Goal: Task Accomplishment & Management: Manage account settings

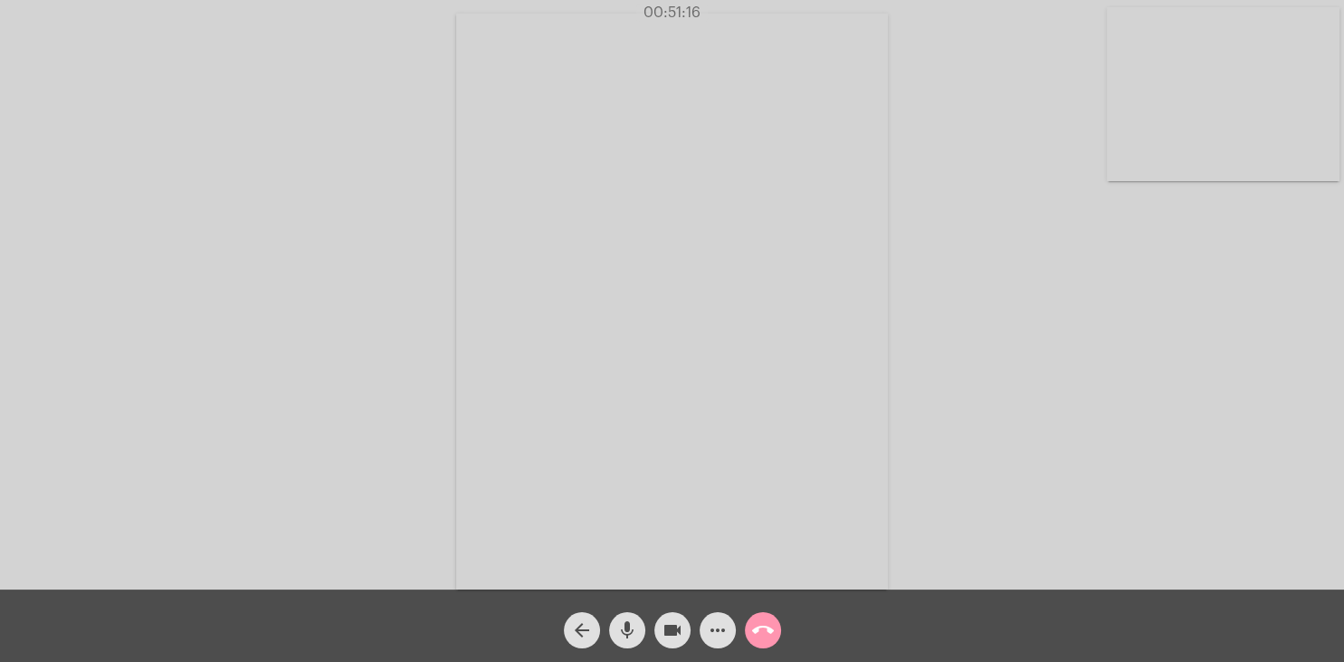
click at [764, 629] on mat-icon "call_end" at bounding box center [763, 630] width 22 height 22
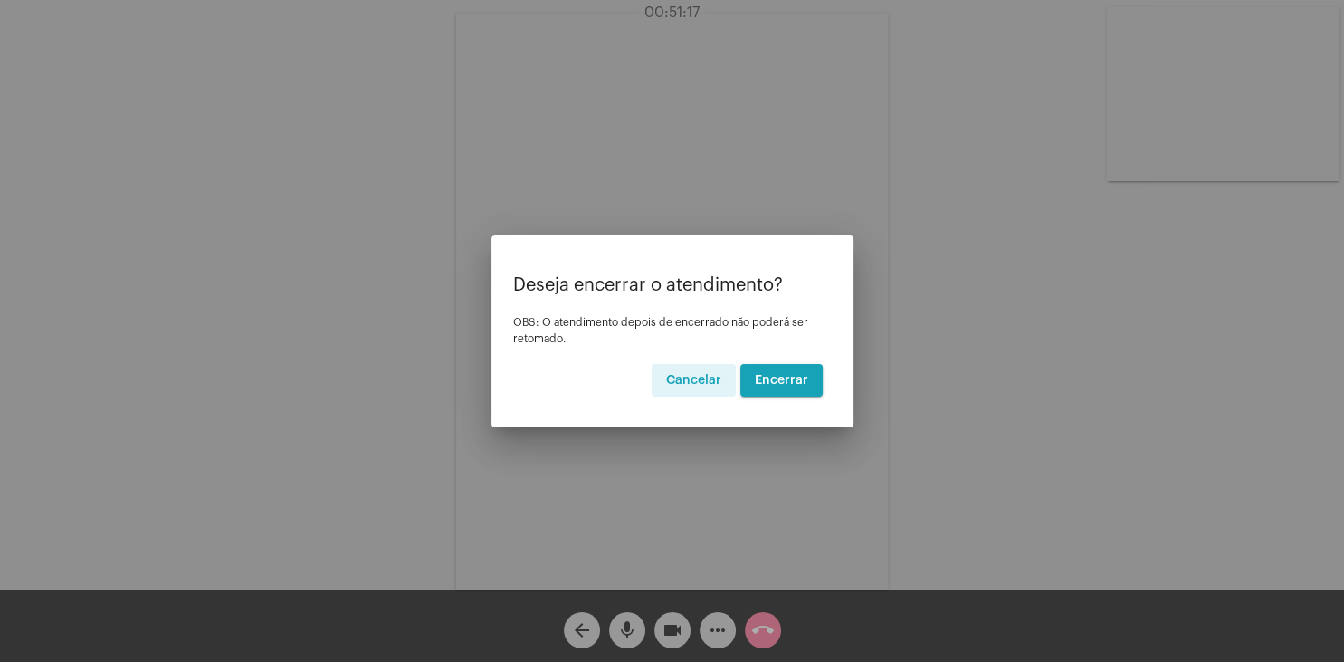
click at [805, 383] on span "Encerrar" at bounding box center [781, 380] width 53 height 13
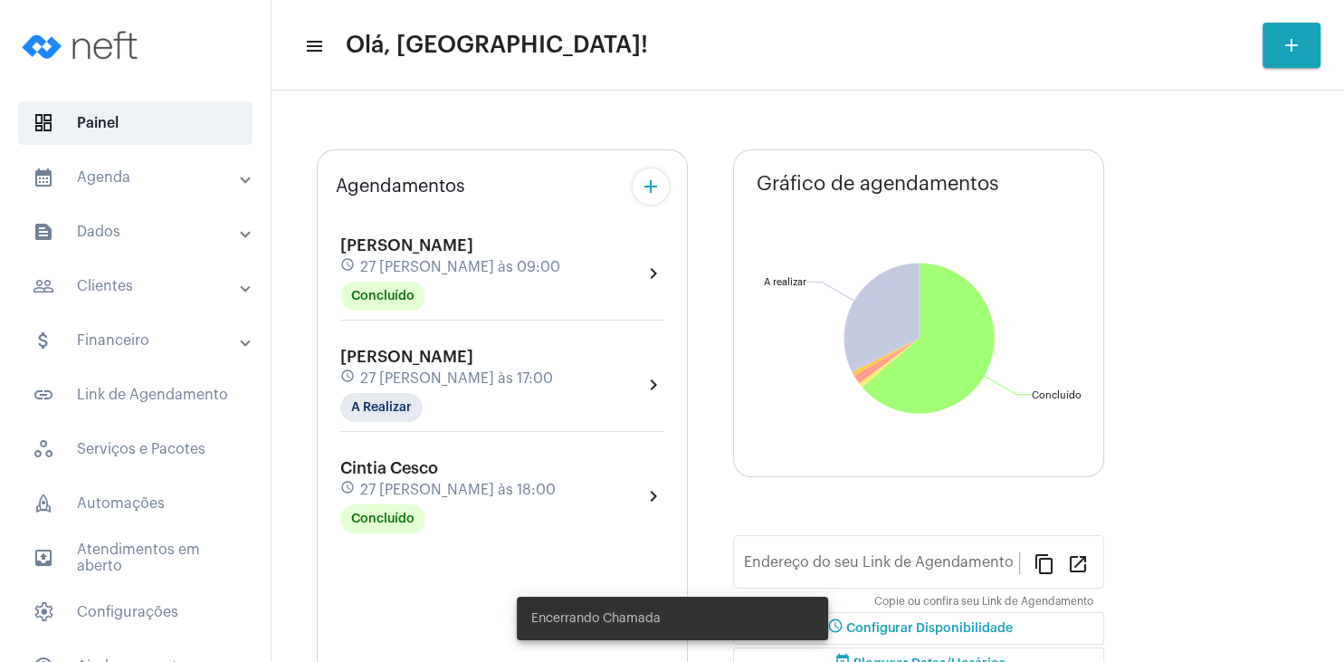
type input "[URL][DOMAIN_NAME][PERSON_NAME]"
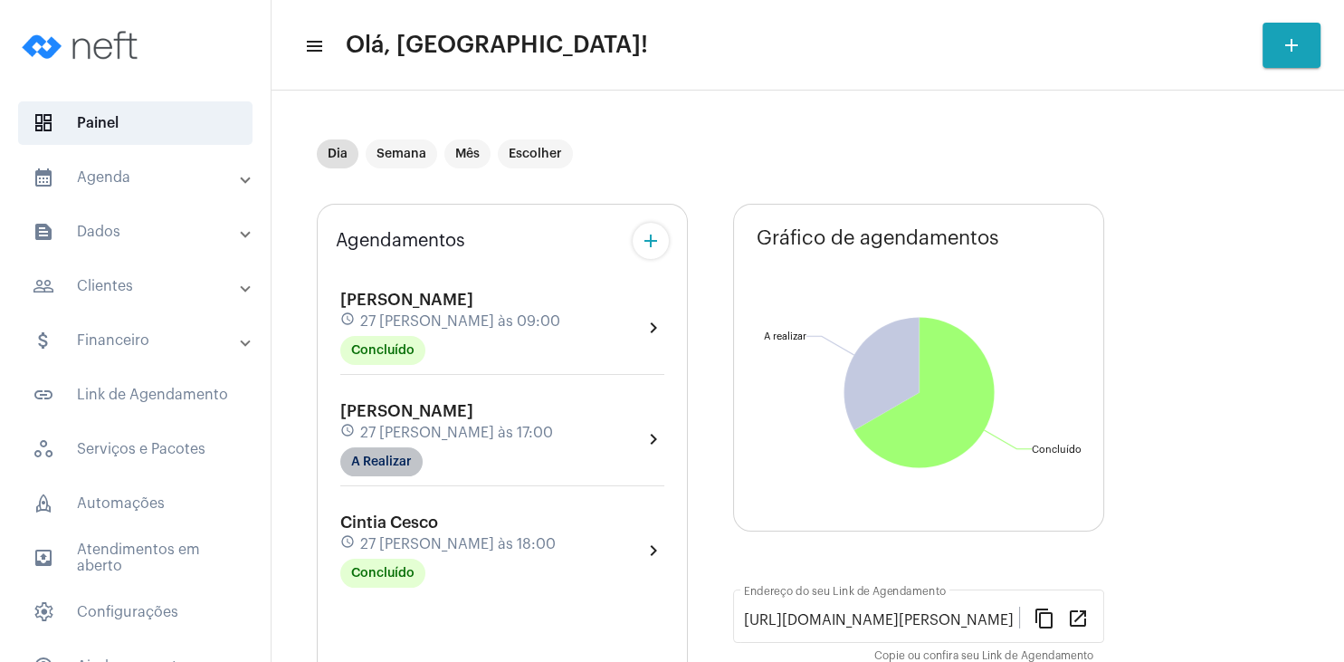
click at [389, 462] on mat-chip "A Realizar" at bounding box center [381, 461] width 82 height 29
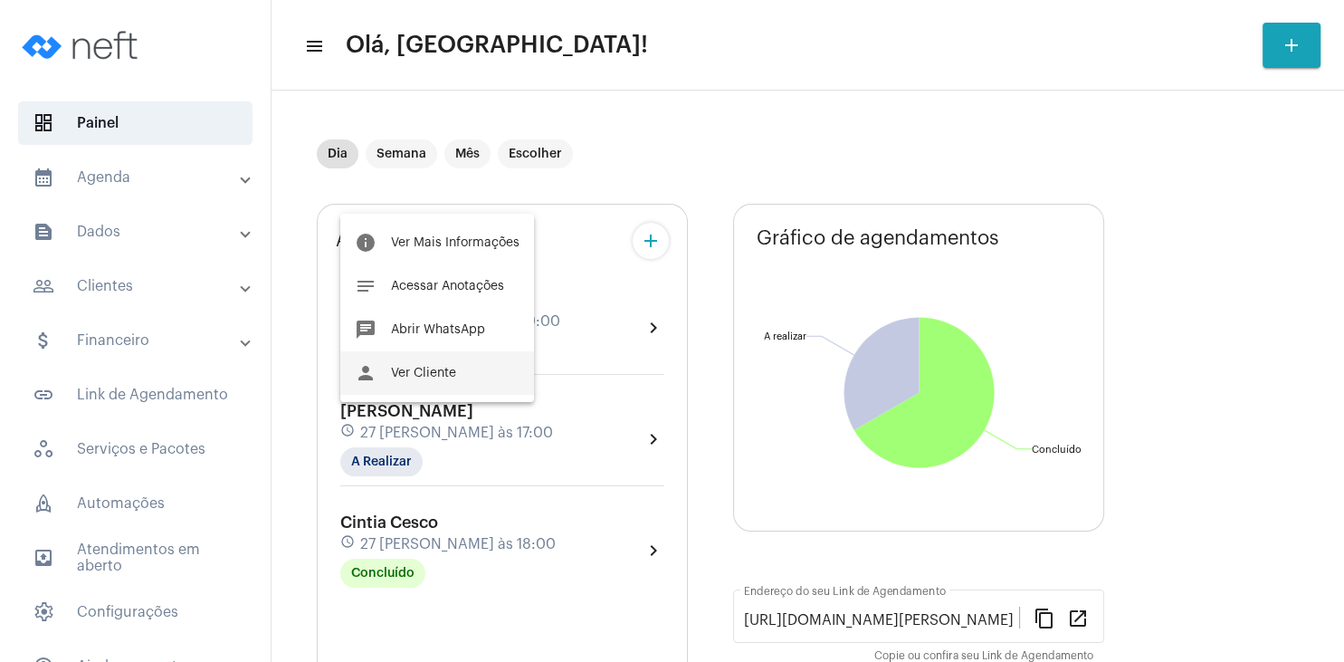
click at [433, 367] on button "person Ver Cliente" at bounding box center [437, 372] width 194 height 43
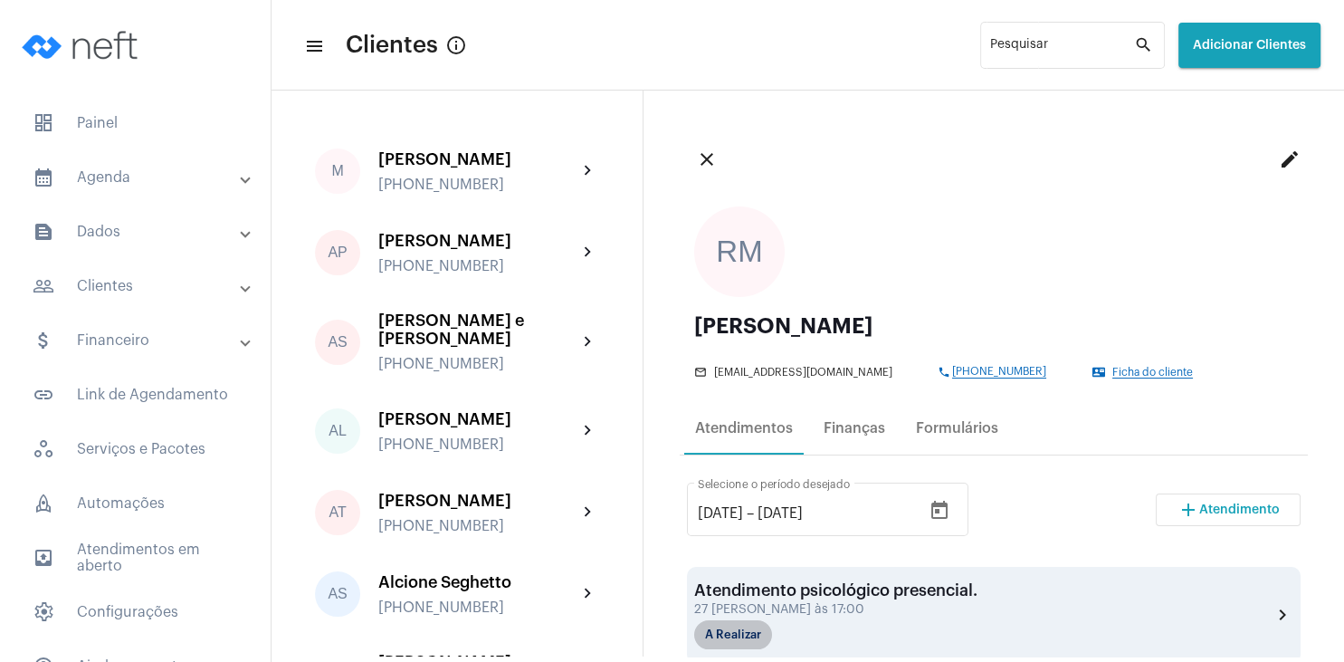
click at [742, 625] on mat-chip "A Realizar" at bounding box center [733, 634] width 78 height 29
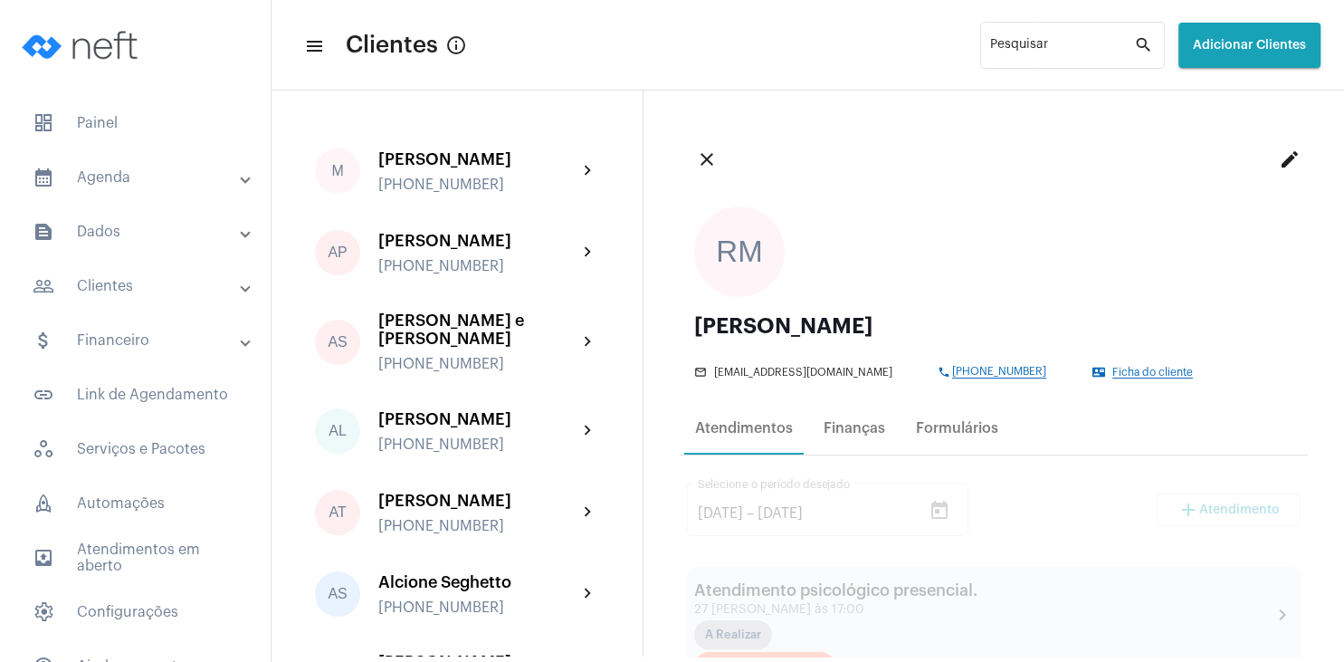
scroll to position [347, 0]
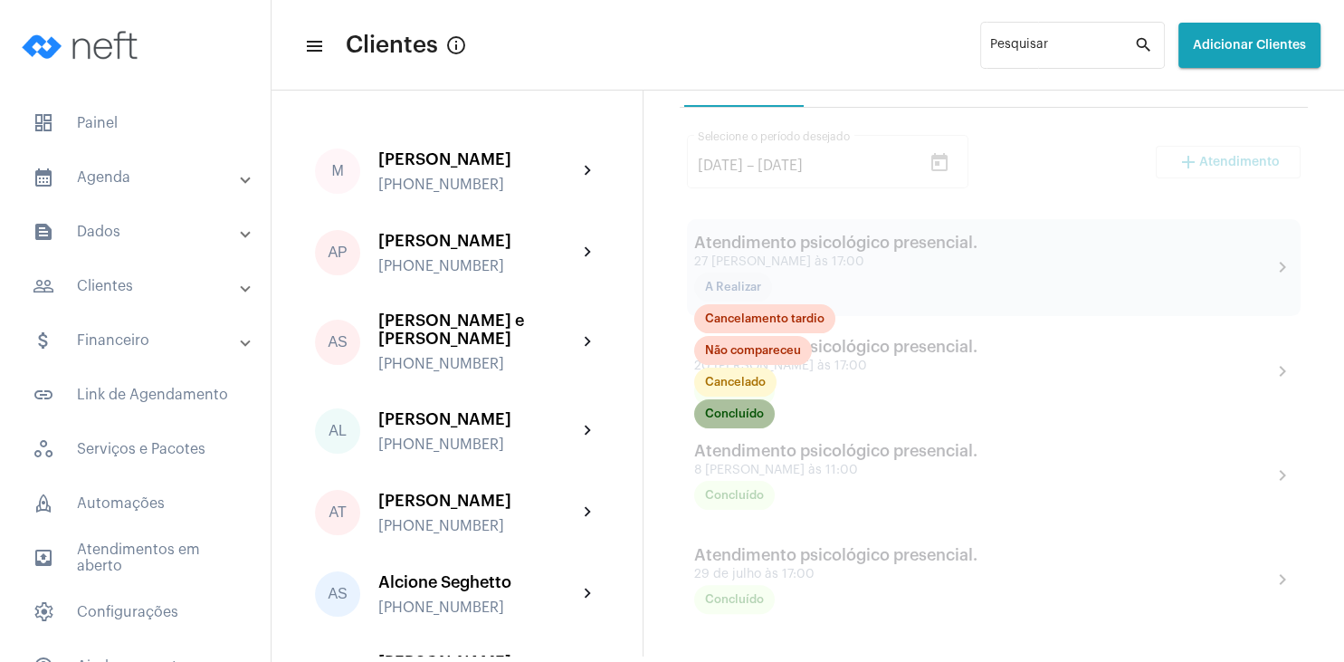
click at [758, 420] on mat-chip "Concluído" at bounding box center [734, 413] width 81 height 29
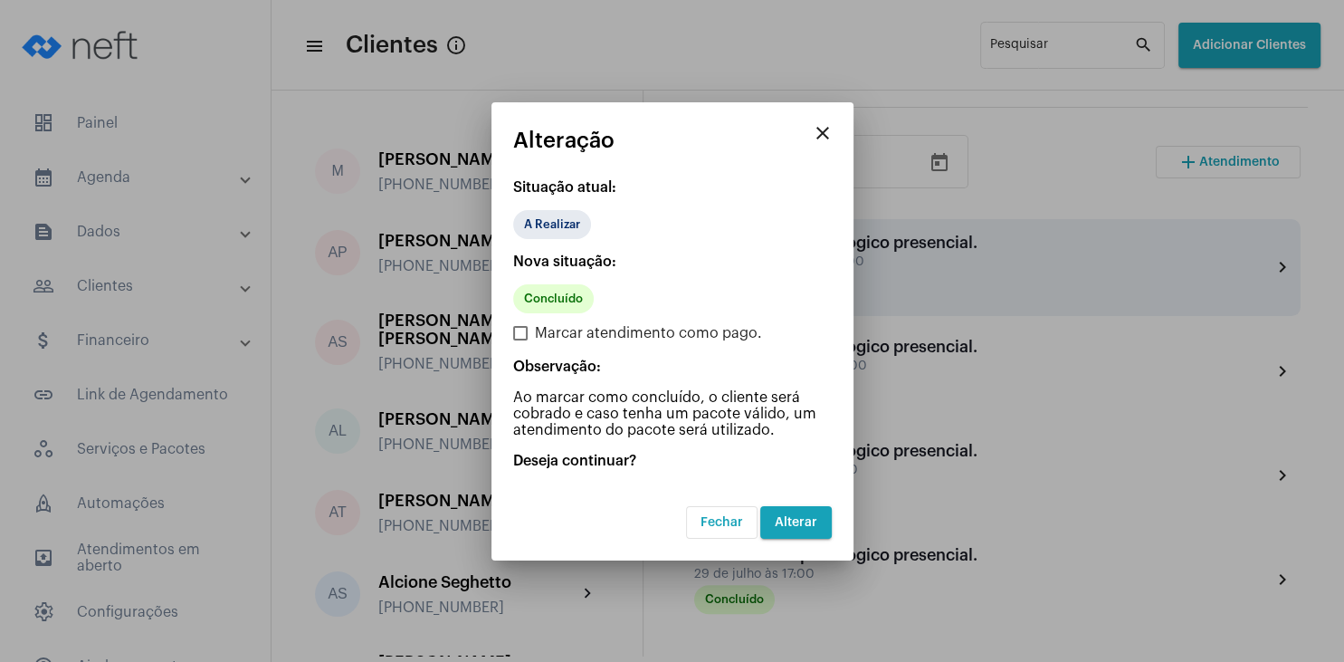
click at [785, 523] on span "Alterar" at bounding box center [796, 522] width 43 height 13
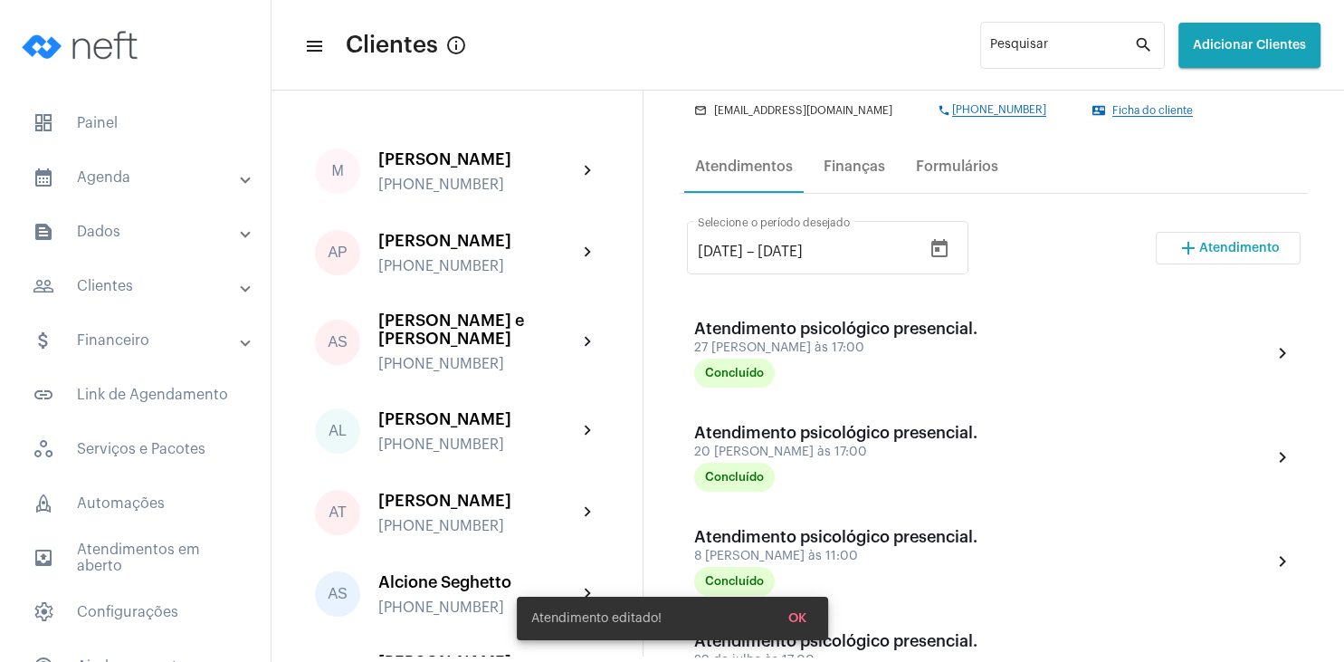
scroll to position [261, 0]
click at [847, 172] on div "Finanças" at bounding box center [854, 167] width 62 height 16
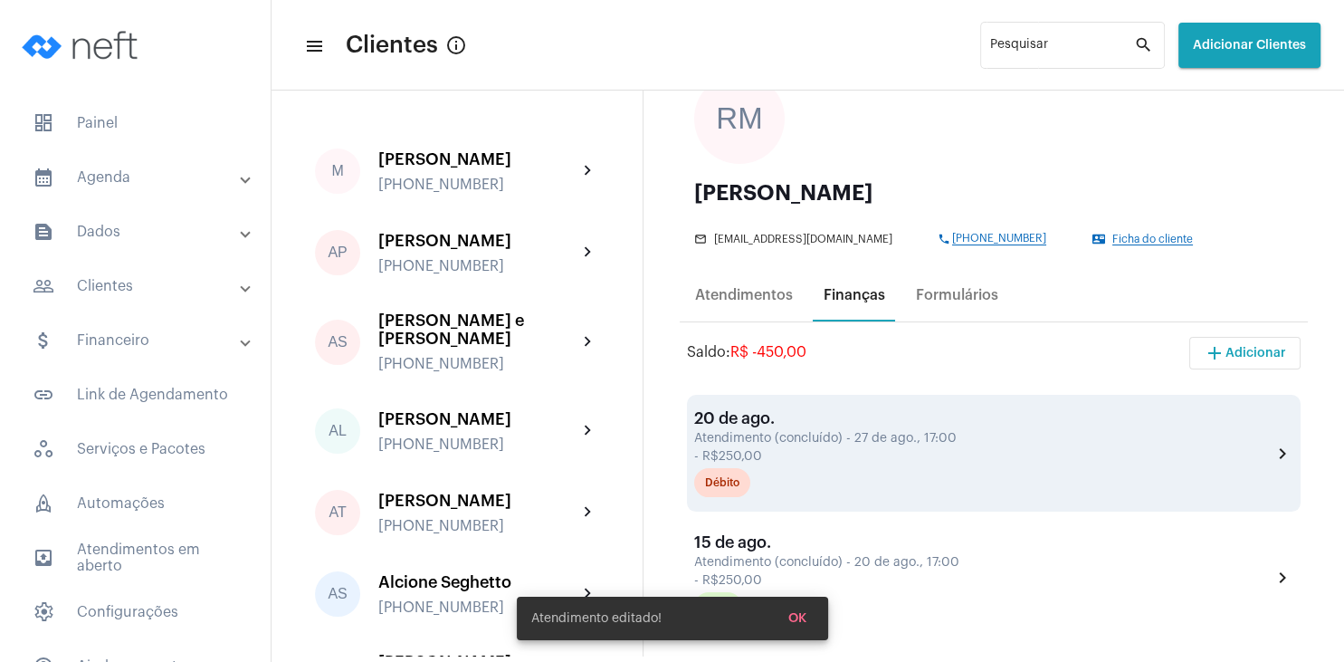
scroll to position [174, 0]
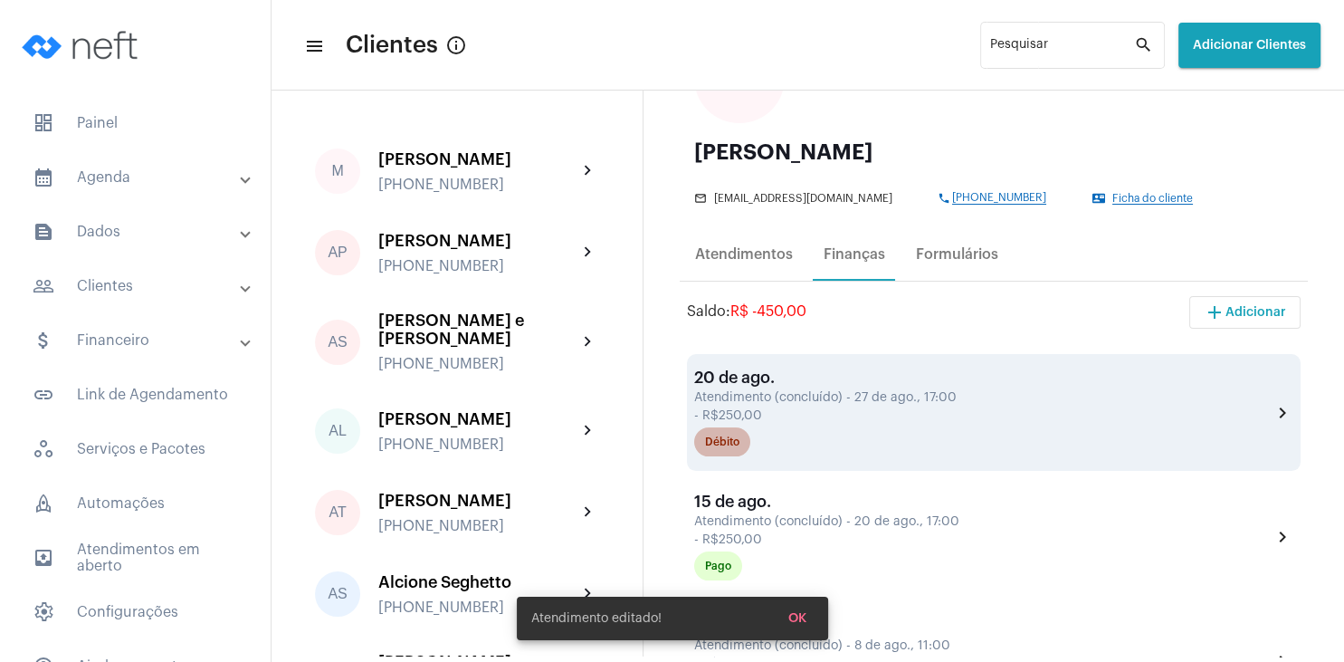
click at [727, 446] on div "Débito" at bounding box center [722, 442] width 34 height 12
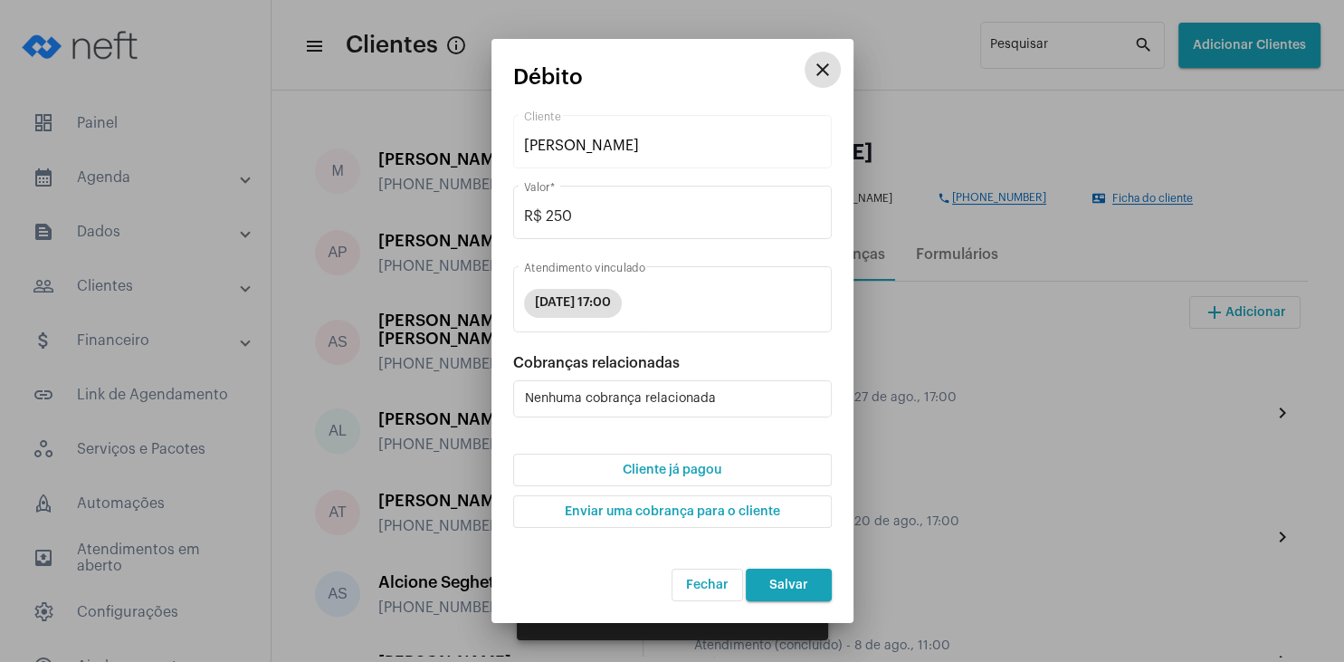
click at [697, 482] on button "Cliente já pagou" at bounding box center [672, 469] width 319 height 33
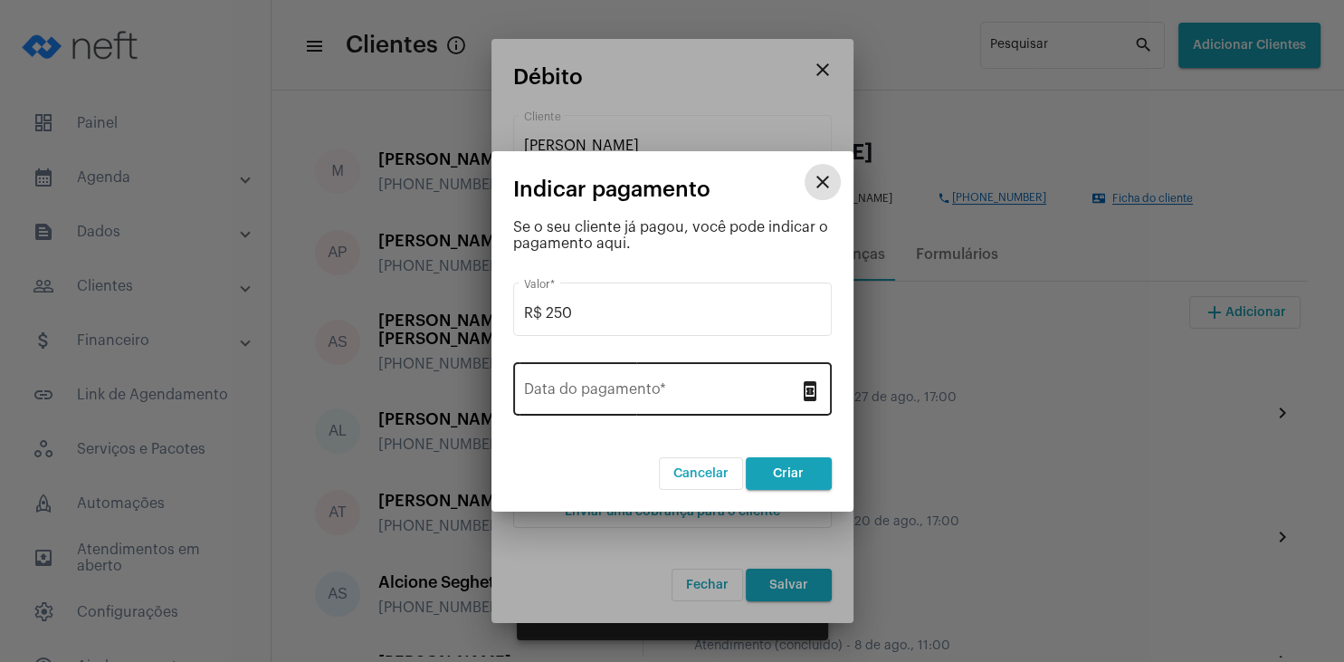
click at [614, 389] on input "Data do pagamento *" at bounding box center [661, 393] width 275 height 16
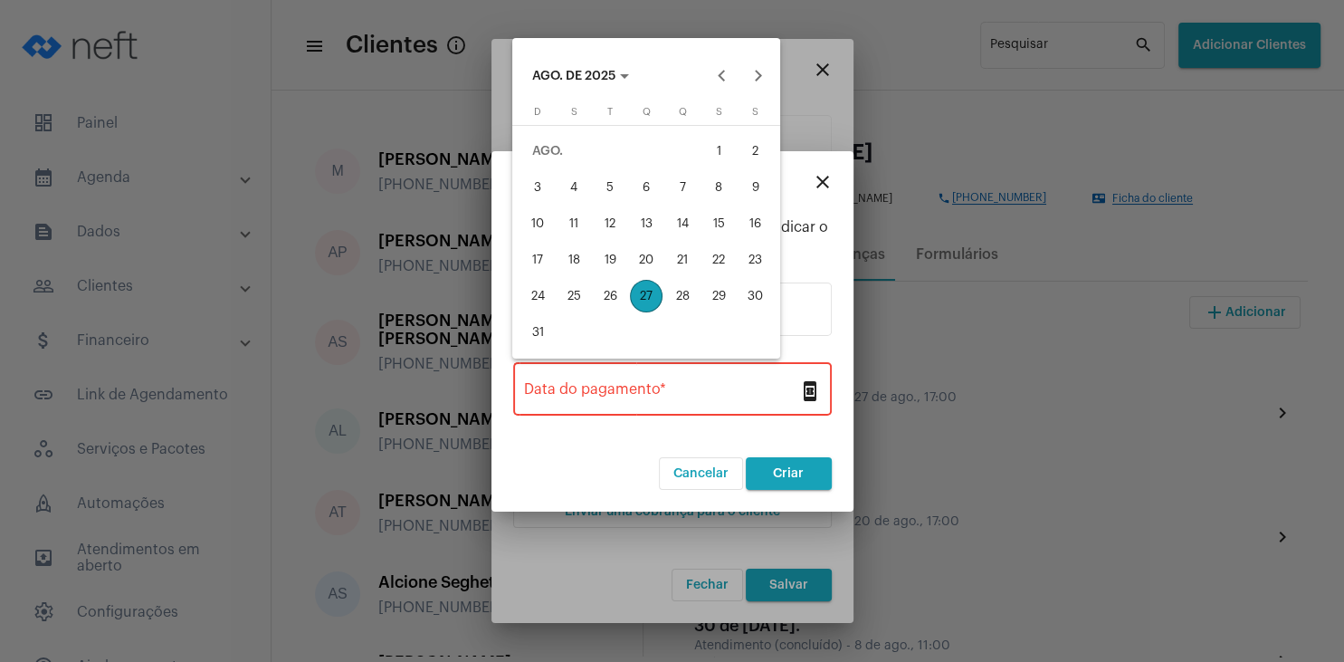
click at [653, 297] on div "27" at bounding box center [646, 296] width 33 height 33
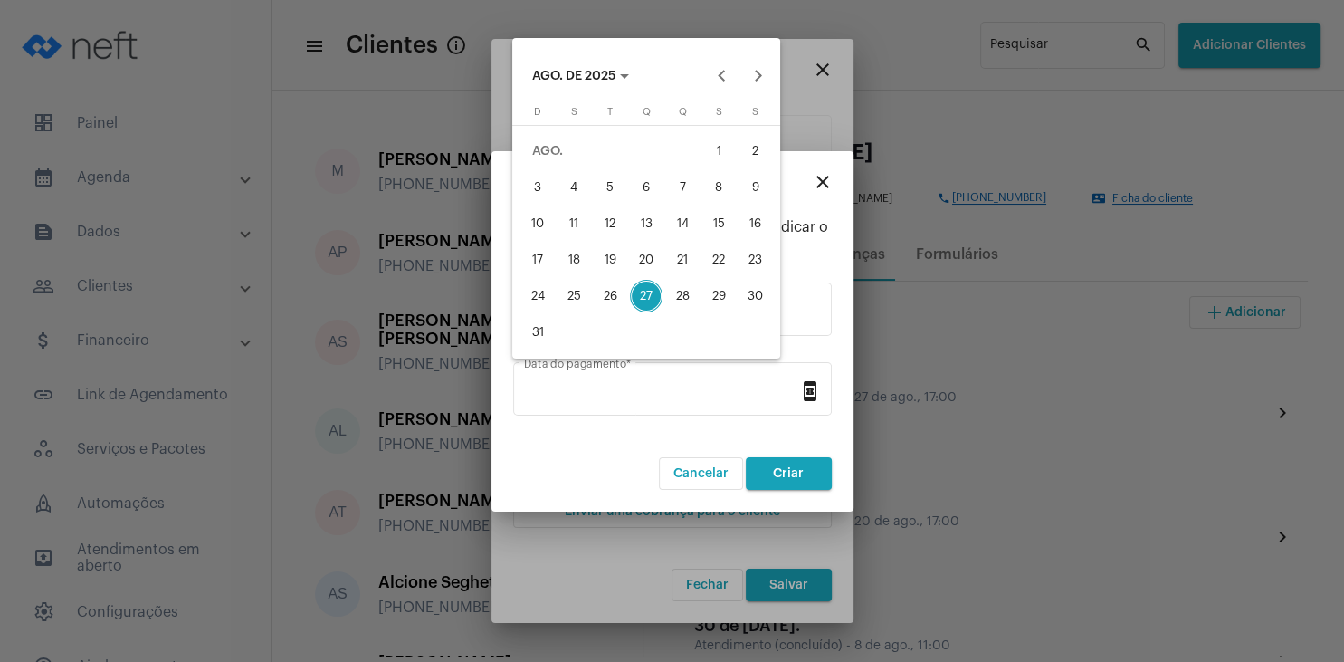
type input "[DATE]"
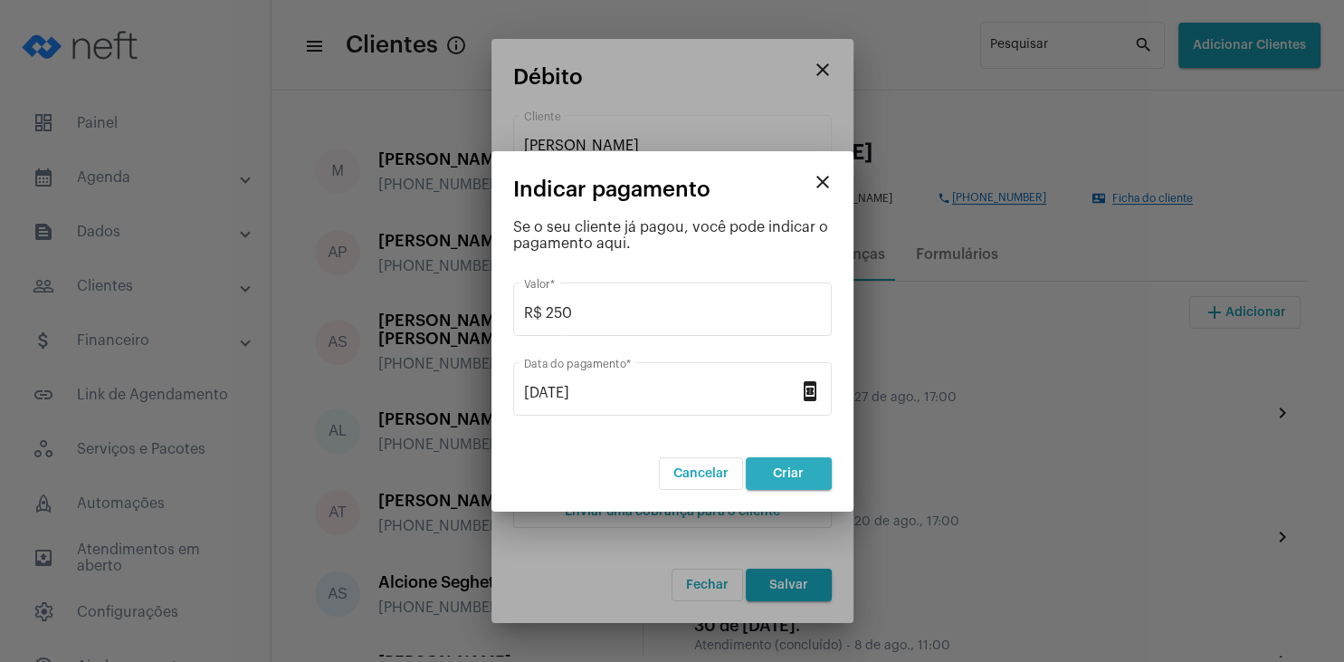
click at [782, 470] on span "Criar" at bounding box center [788, 473] width 31 height 13
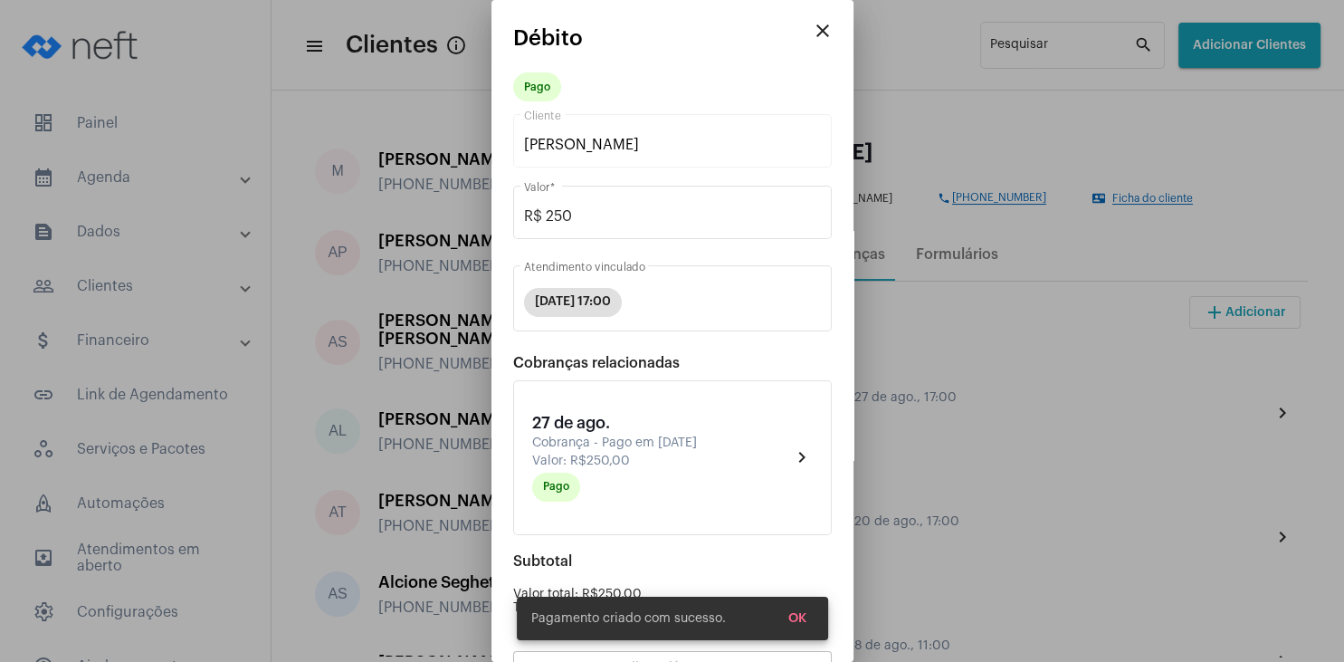
click at [795, 614] on span "OK" at bounding box center [797, 618] width 18 height 13
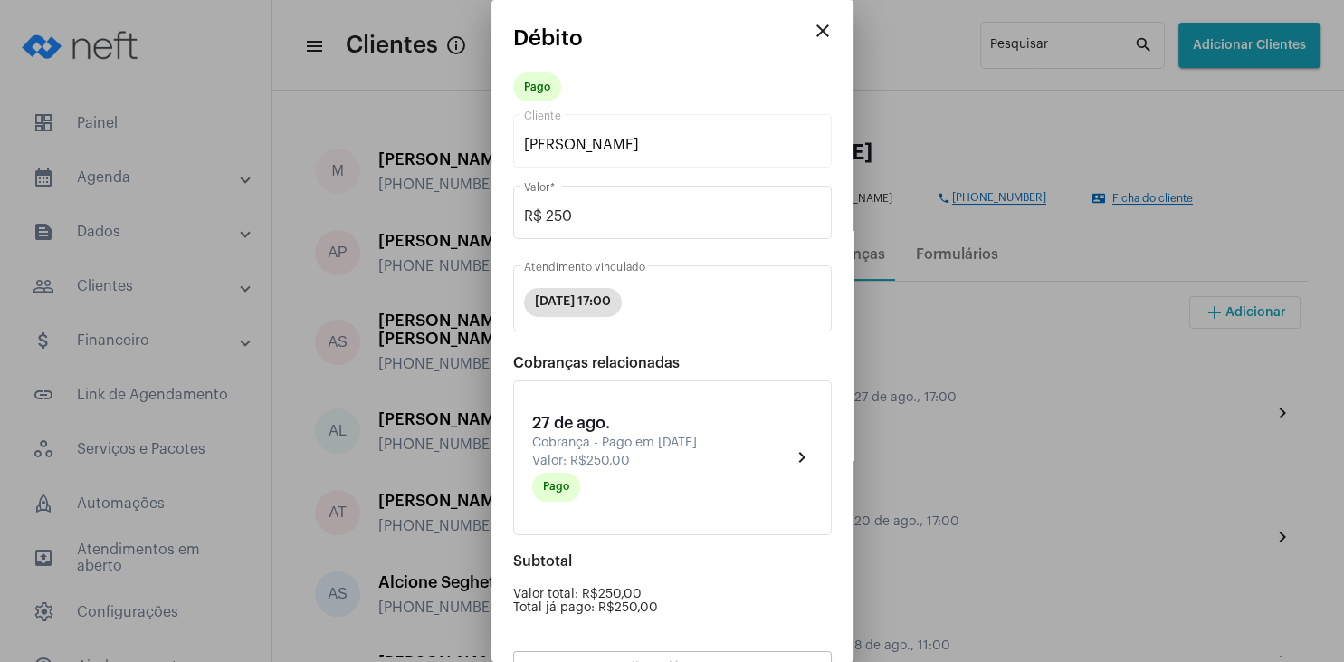
scroll to position [158, 0]
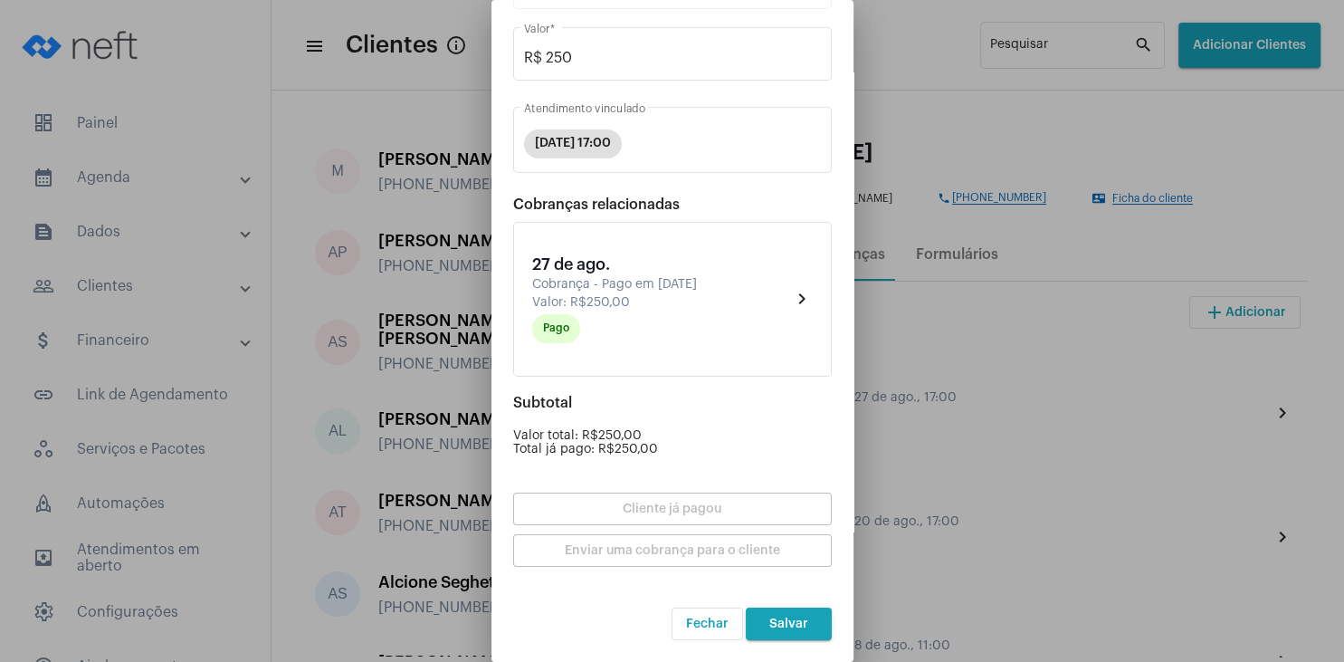
click at [794, 624] on span "Salvar" at bounding box center [788, 623] width 39 height 13
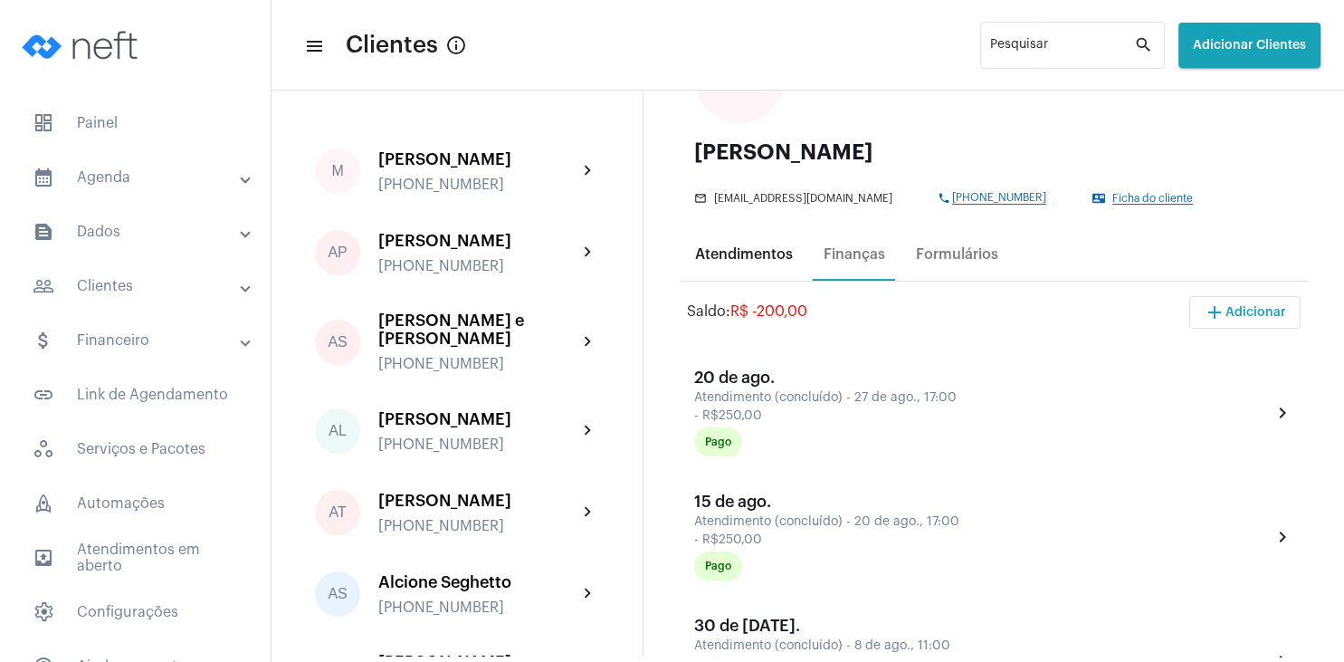
click at [759, 244] on div "Atendimentos" at bounding box center [743, 254] width 119 height 43
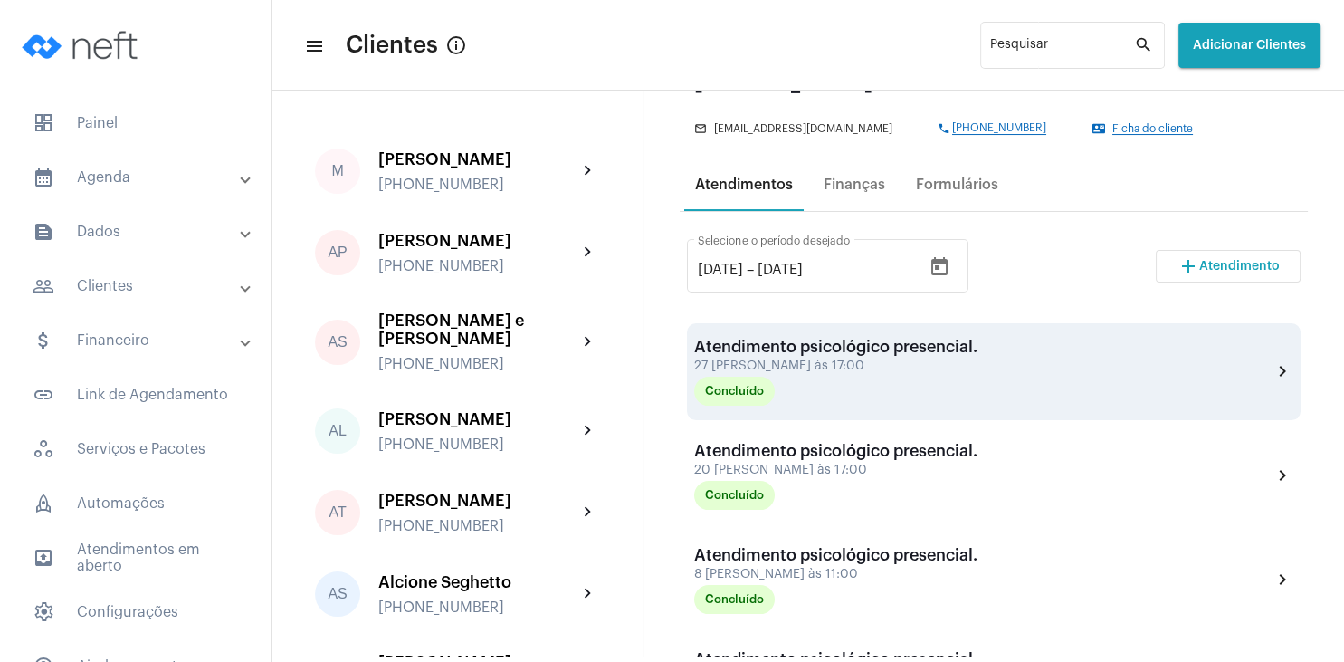
scroll to position [261, 0]
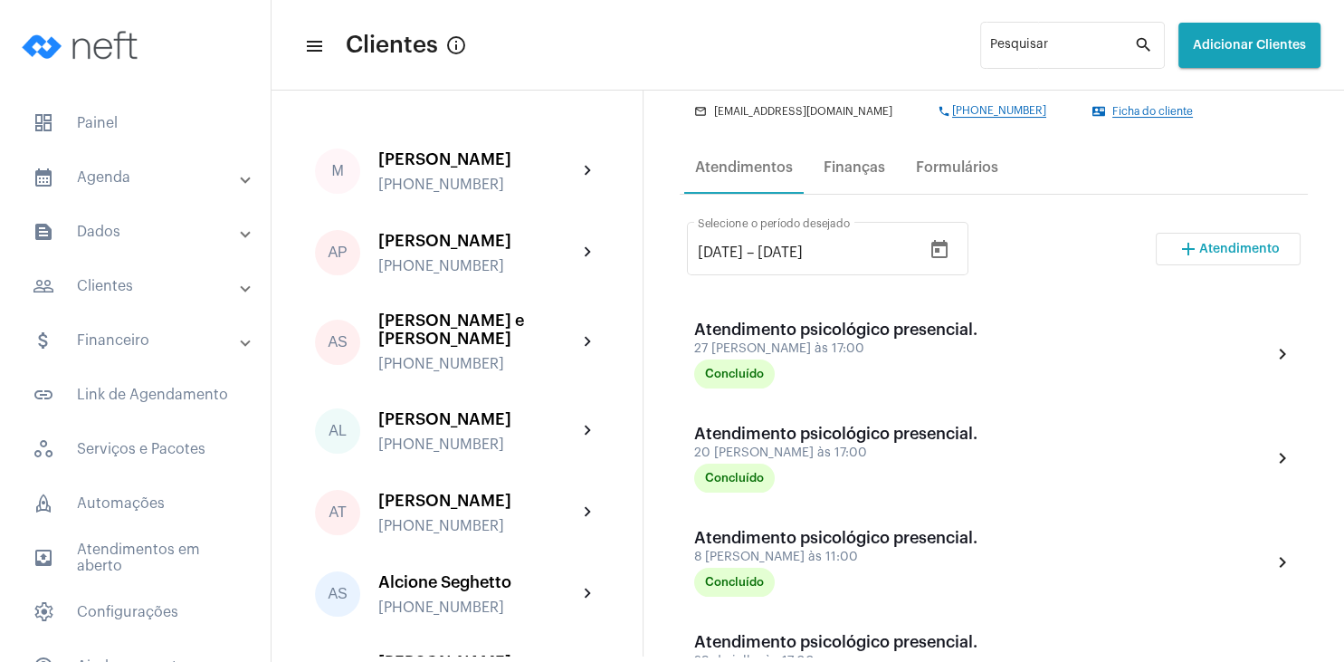
click at [1215, 243] on span "Atendimento" at bounding box center [1239, 249] width 81 height 13
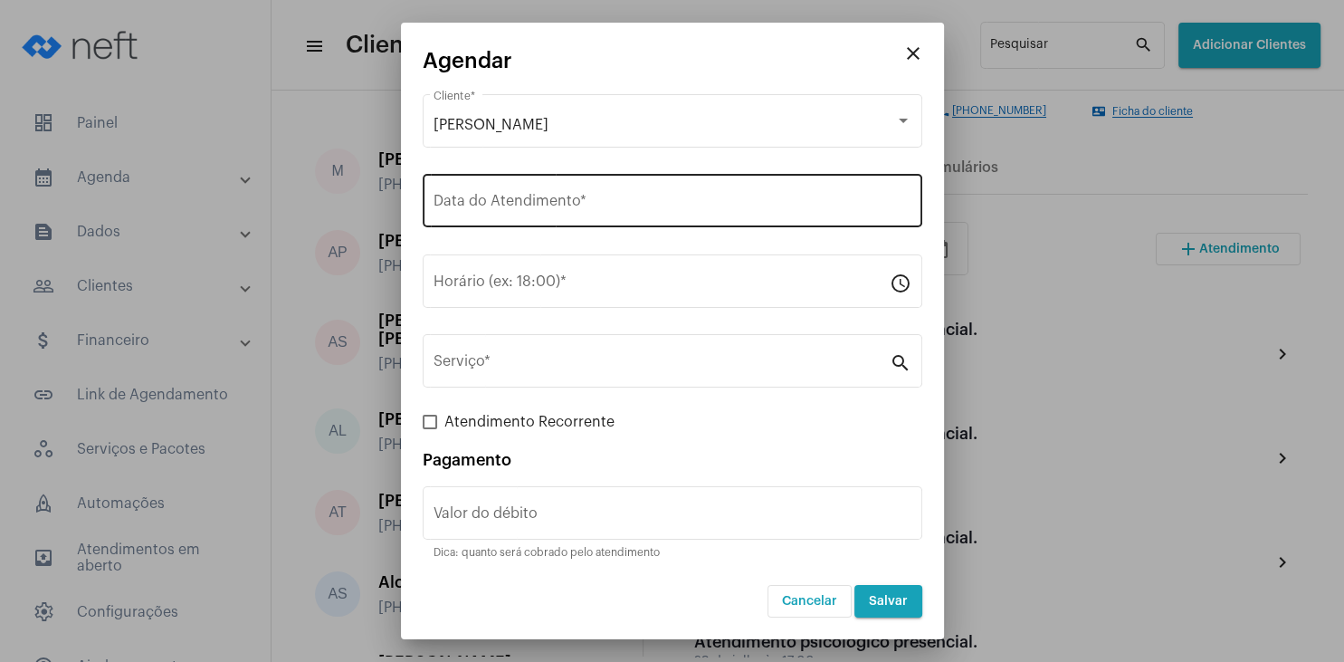
click at [544, 214] on div "Data do Atendimento *" at bounding box center [672, 198] width 478 height 57
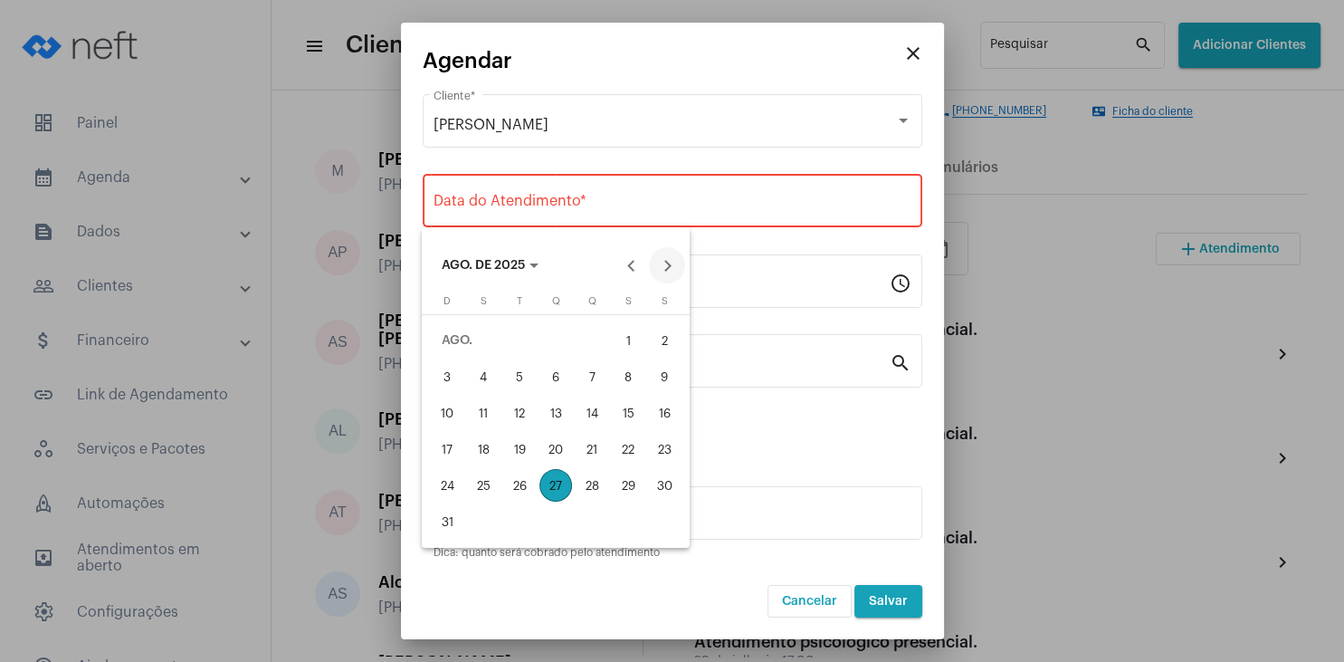
click at [667, 262] on button "Next month" at bounding box center [667, 265] width 36 height 36
click at [562, 374] on div "3" at bounding box center [555, 376] width 33 height 33
type input "[DATE]"
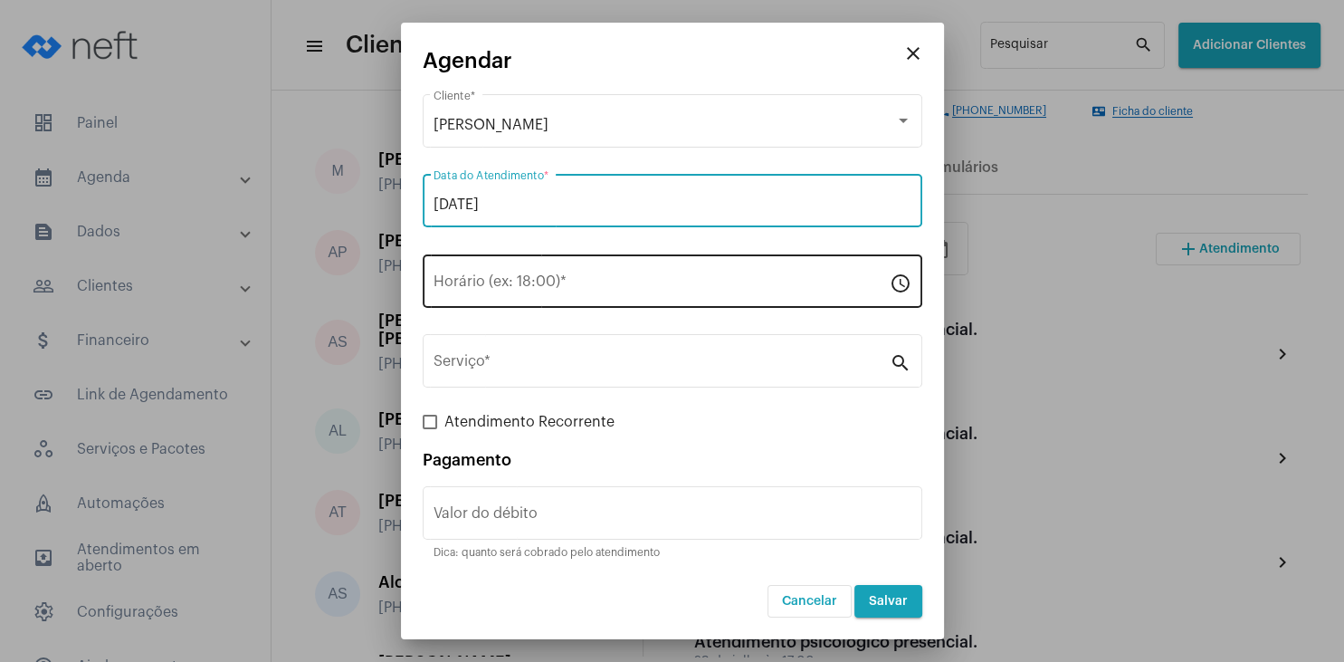
click at [510, 281] on input "Horário (ex: 18:00) *" at bounding box center [661, 285] width 456 height 16
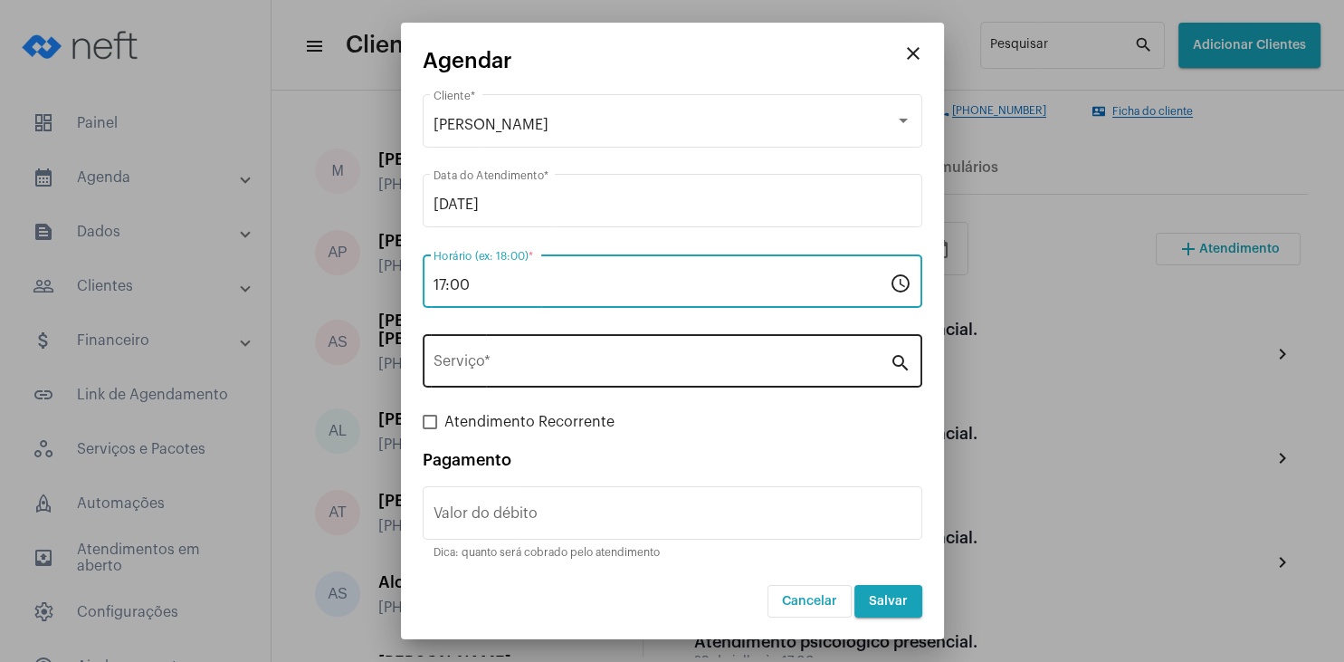
type input "17:00"
click at [525, 364] on input "Serviço *" at bounding box center [661, 365] width 456 height 16
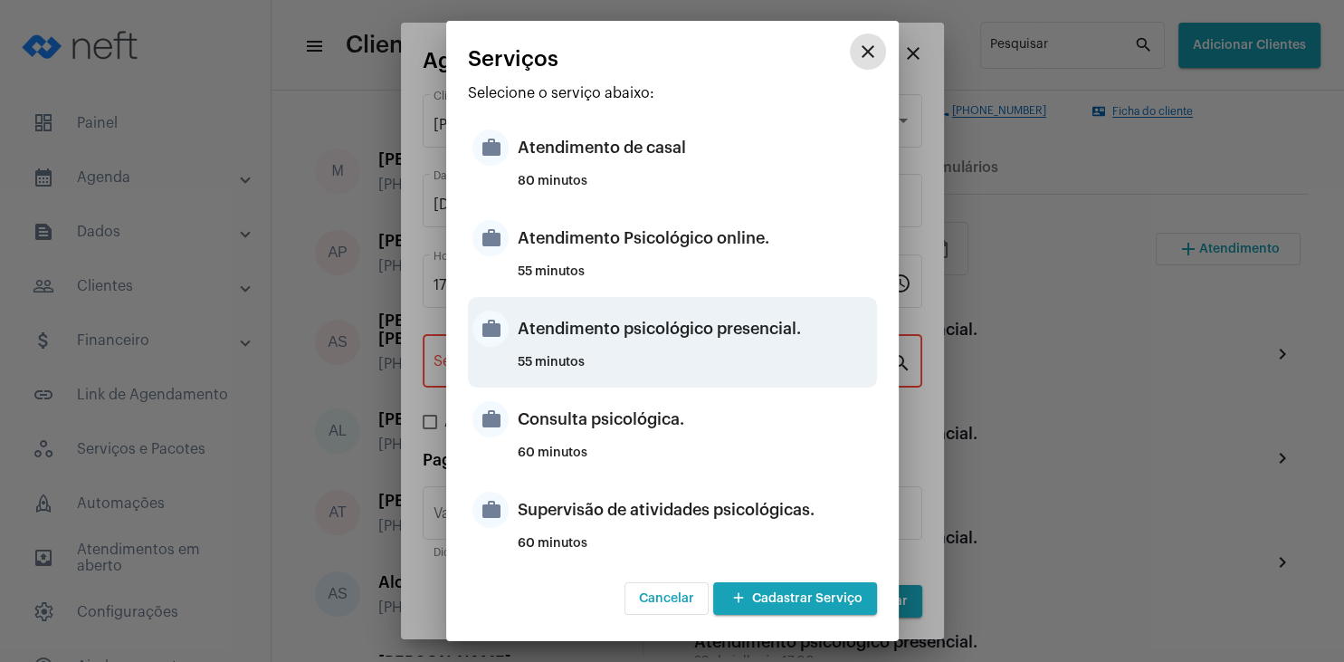
click at [708, 353] on div "Atendimento psicológico presencial." at bounding box center [695, 328] width 355 height 54
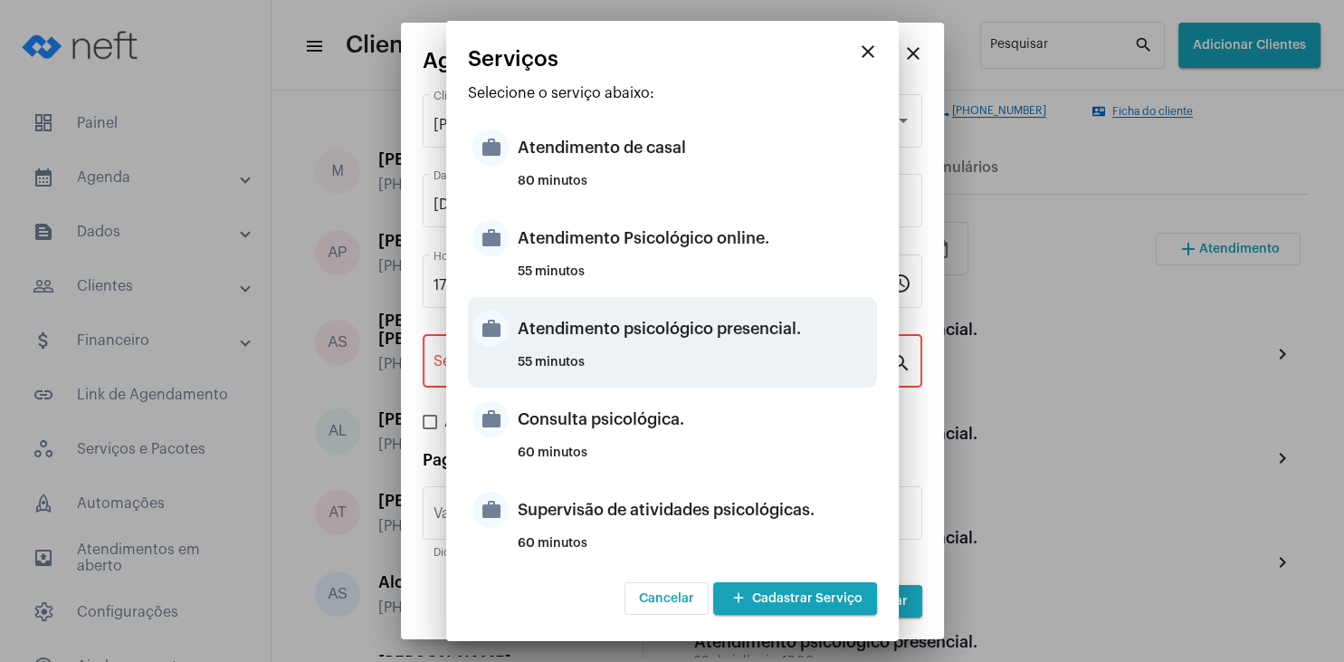
type input "Atendimento psicológico presencial."
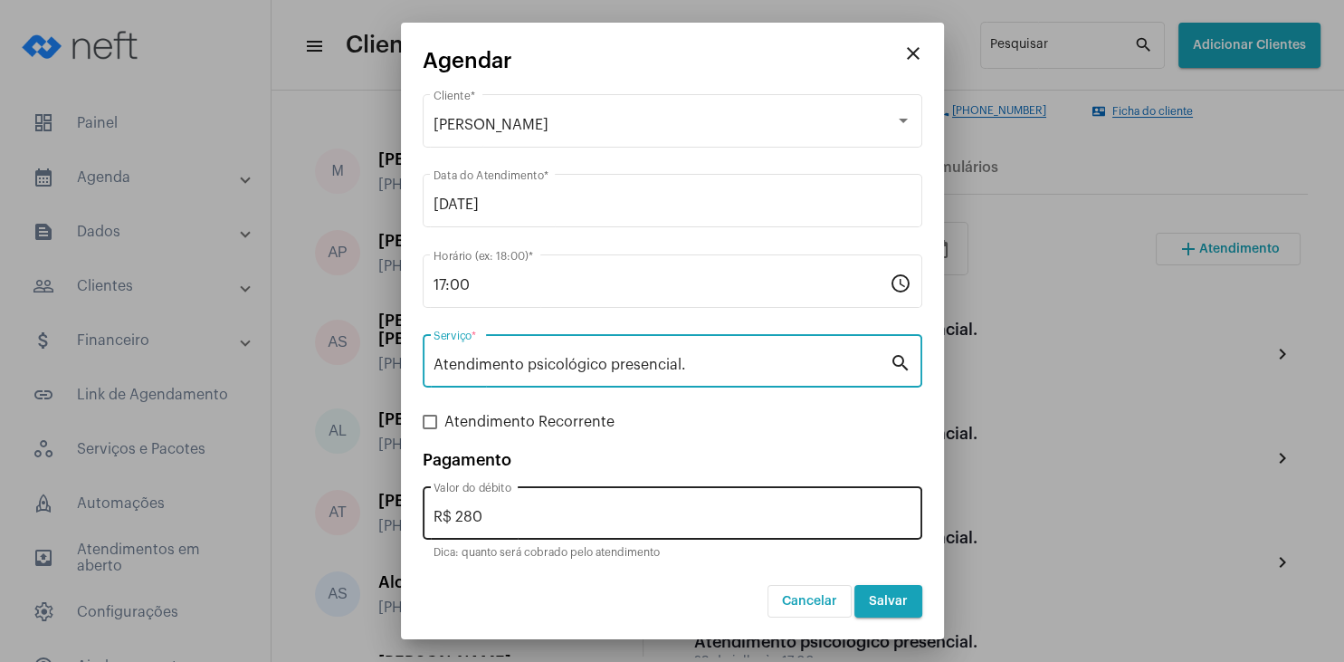
click at [519, 525] on div "R$ 280 Valor do débito" at bounding box center [672, 510] width 478 height 57
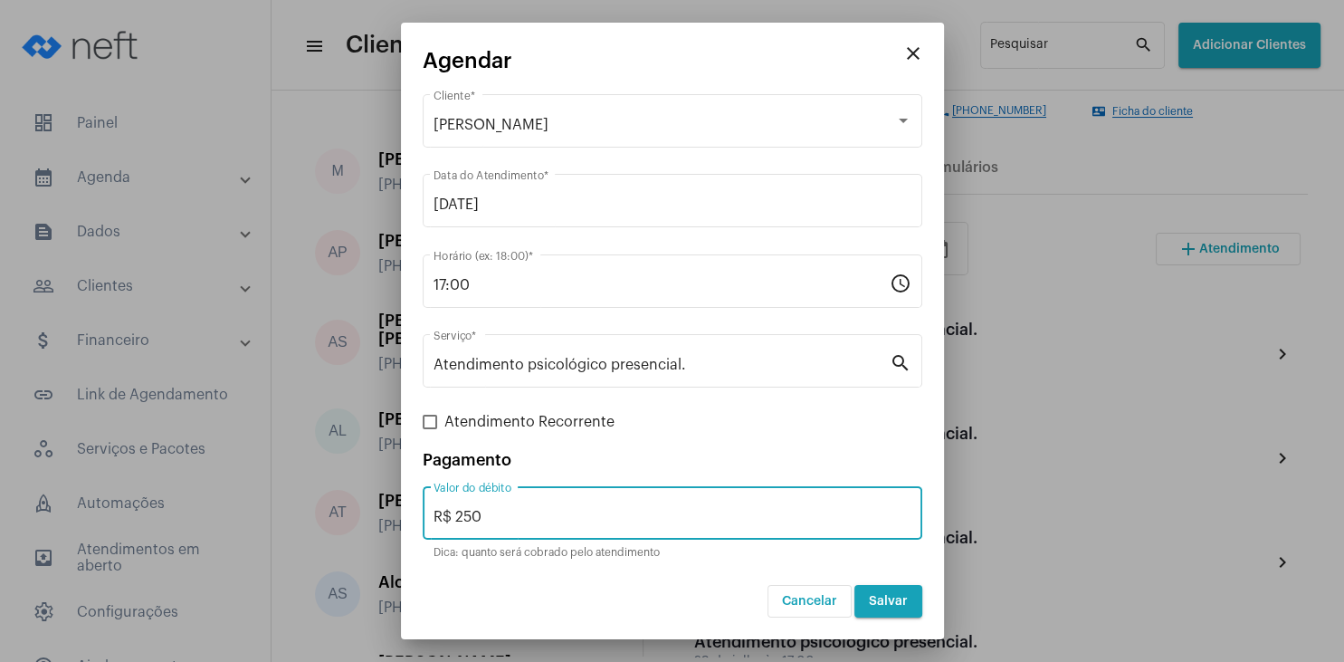
type input "R$ 250"
click at [889, 604] on span "Salvar" at bounding box center [888, 601] width 39 height 13
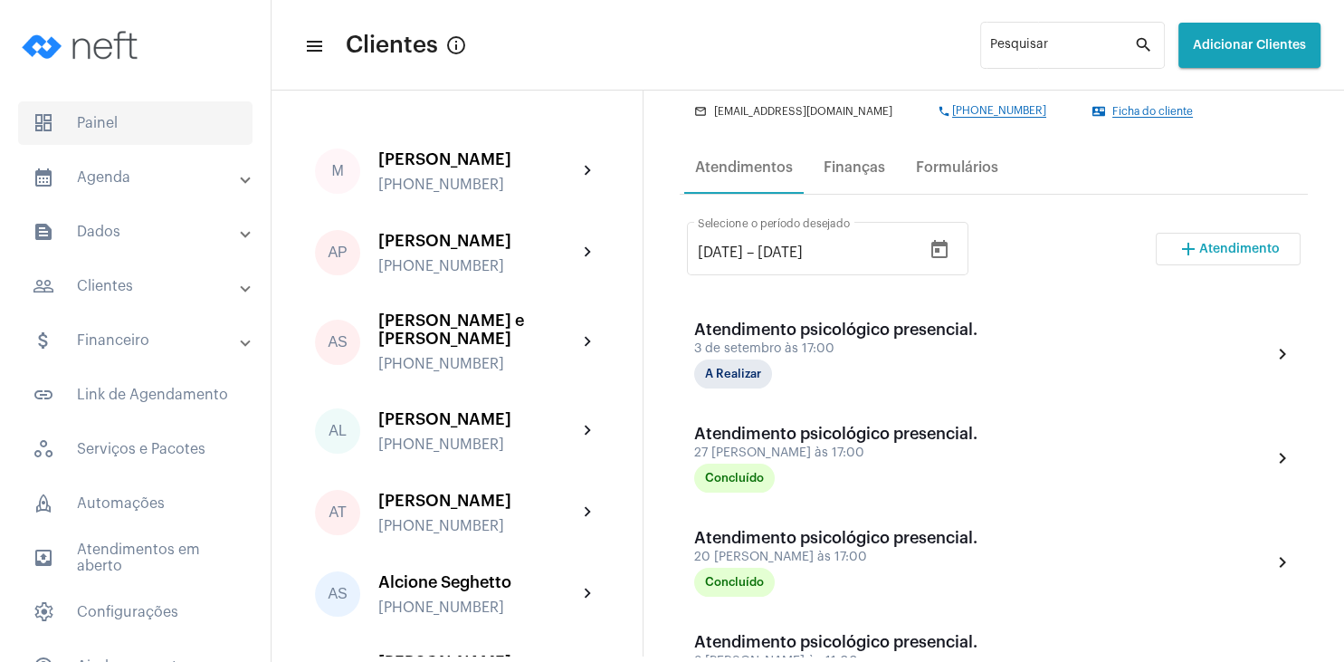
click at [163, 136] on span "dashboard Painel" at bounding box center [135, 122] width 234 height 43
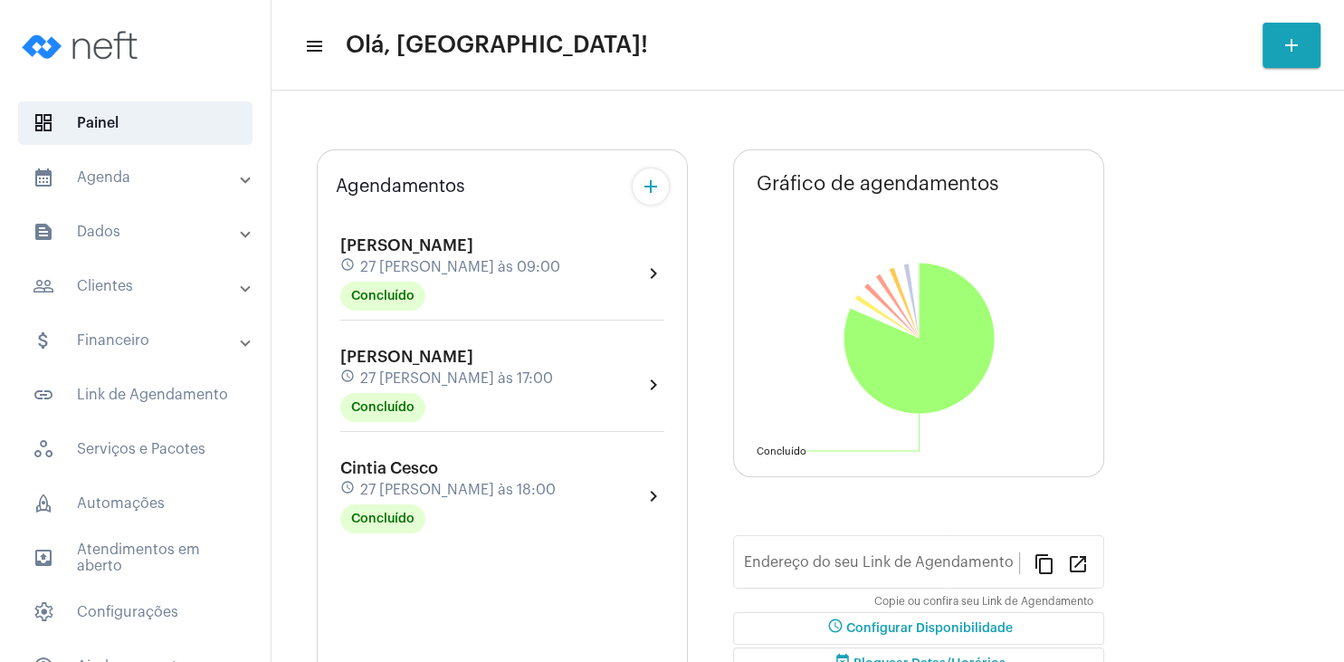
click at [443, 252] on span "[PERSON_NAME]" at bounding box center [406, 245] width 133 height 16
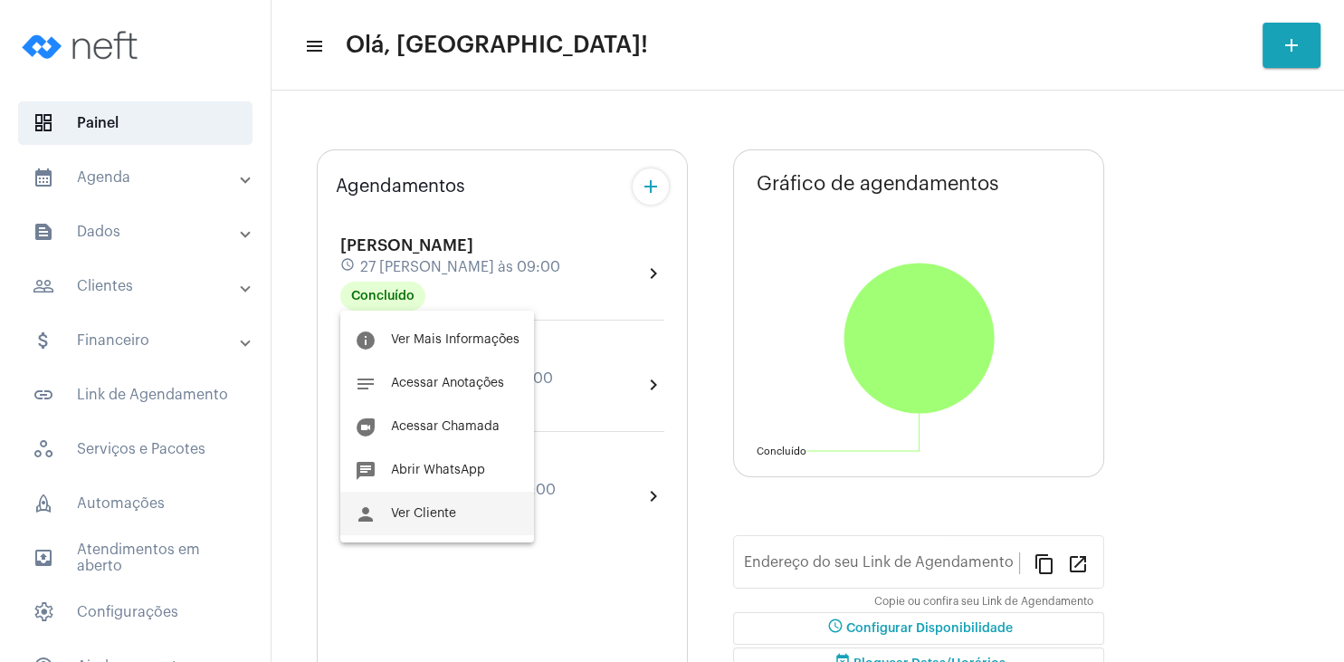
type input "[URL][DOMAIN_NAME][PERSON_NAME]"
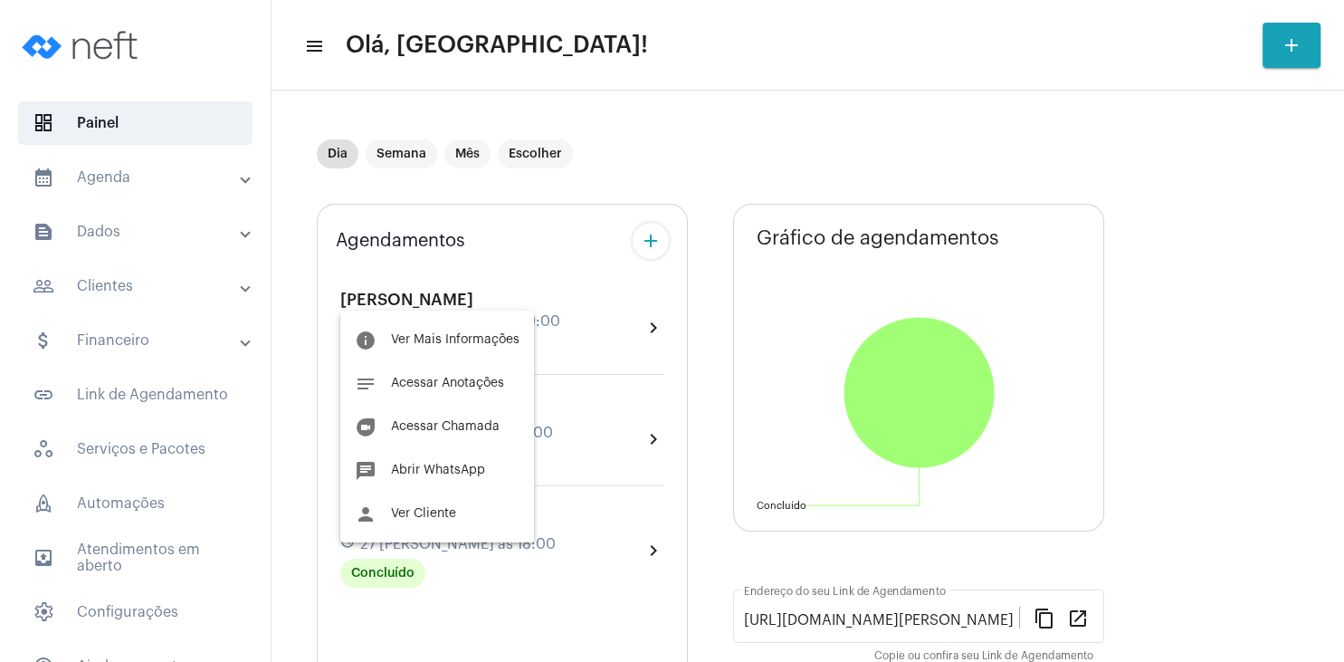
click at [592, 588] on div at bounding box center [672, 331] width 1344 height 662
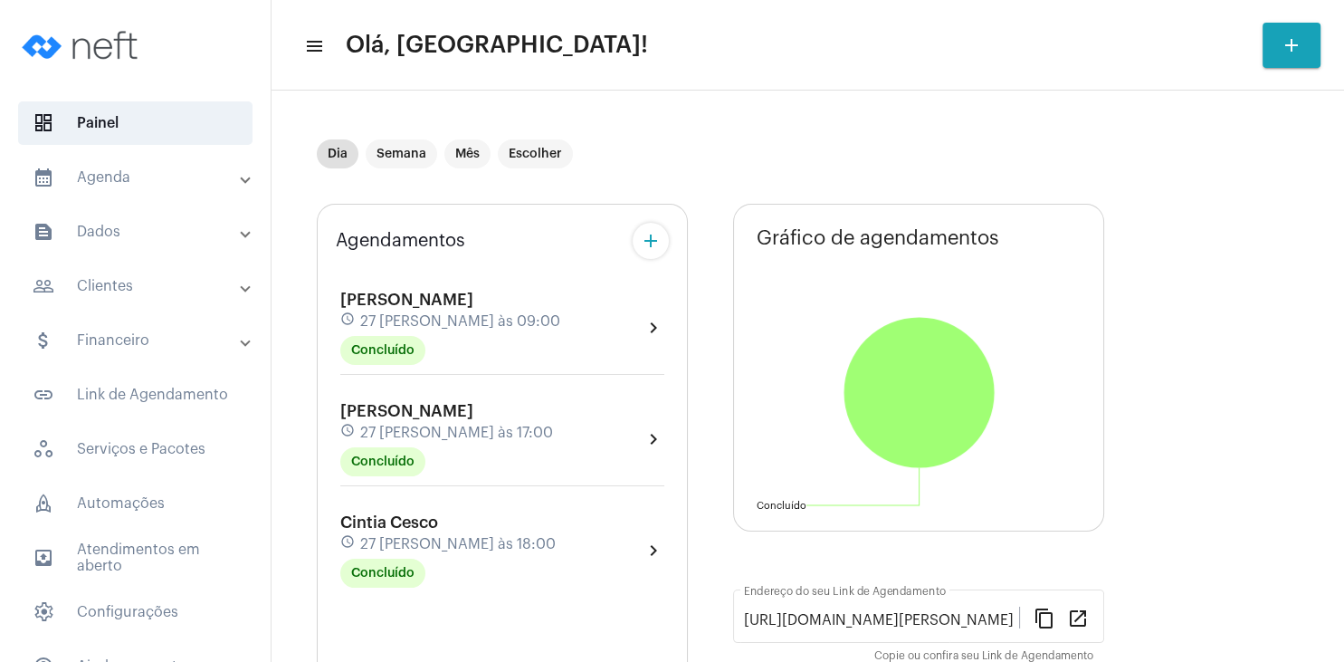
click at [432, 537] on span "27 [PERSON_NAME] às 18:00" at bounding box center [457, 544] width 195 height 16
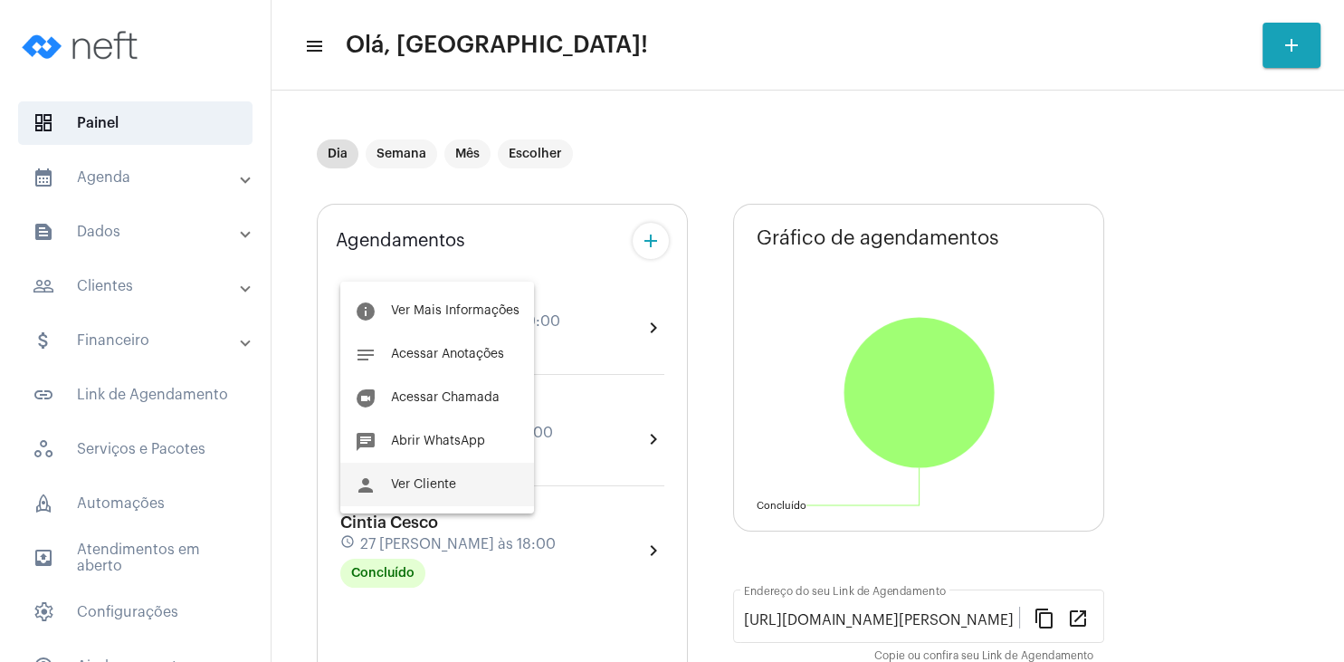
click at [432, 502] on button "person Ver Cliente" at bounding box center [437, 483] width 194 height 43
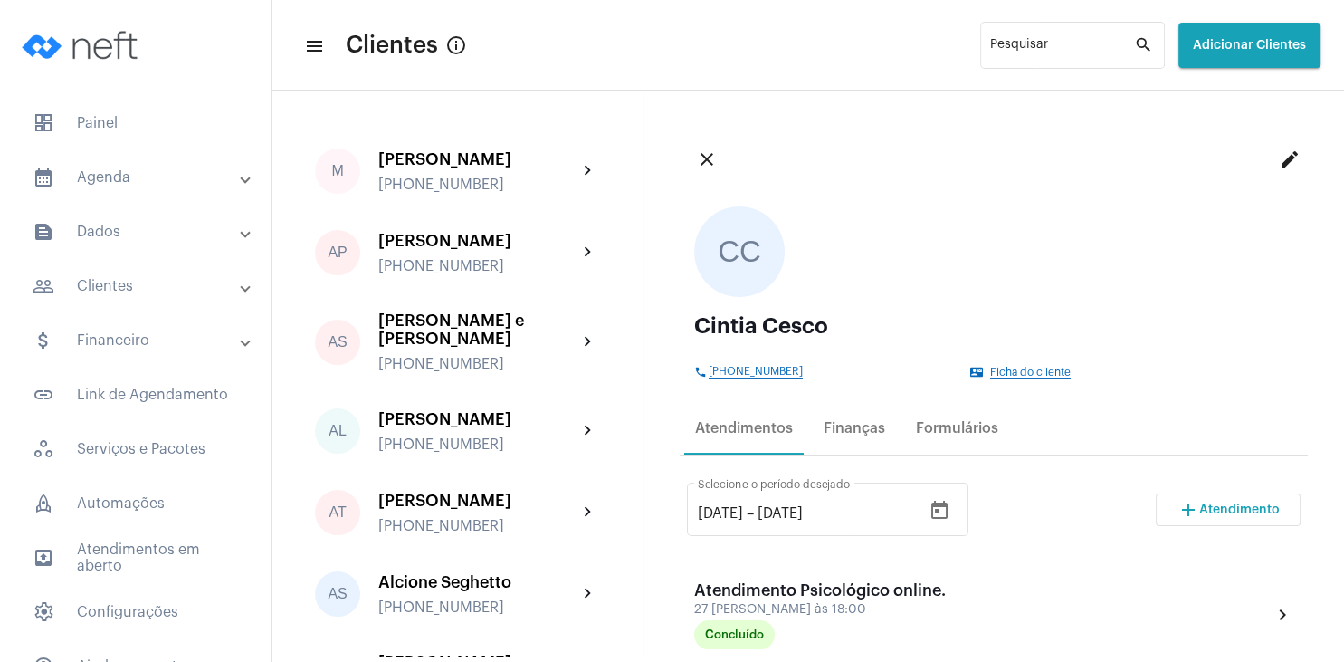
click at [1248, 503] on span "add Atendimento" at bounding box center [1228, 509] width 102 height 13
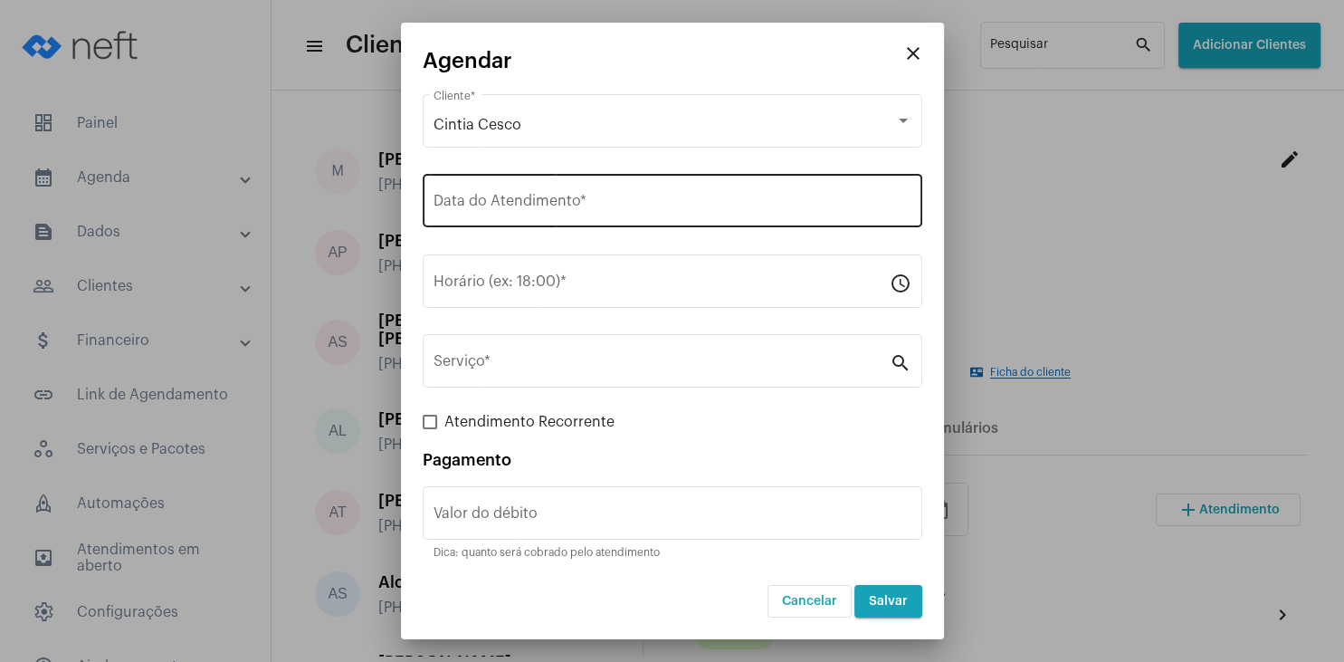
click at [483, 215] on div "Data do Atendimento *" at bounding box center [672, 198] width 478 height 57
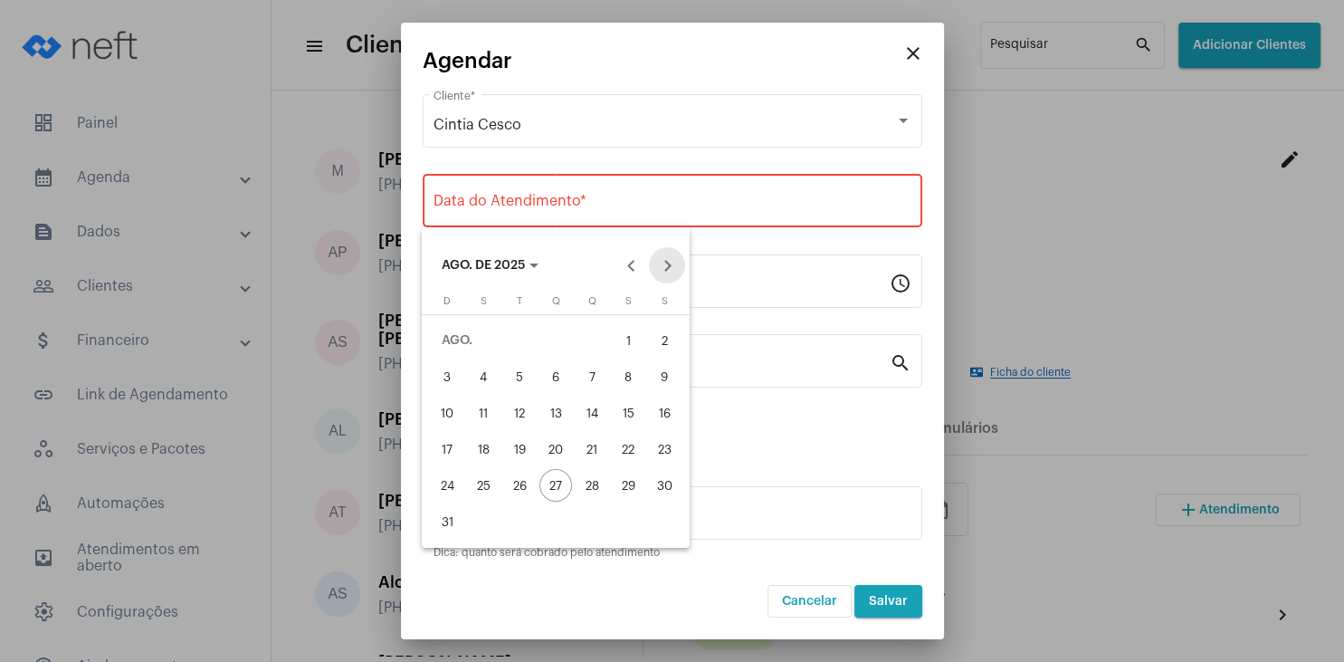
click at [675, 266] on button "Next month" at bounding box center [667, 265] width 36 height 36
click at [484, 415] on div "8" at bounding box center [483, 412] width 33 height 33
type input "[DATE]"
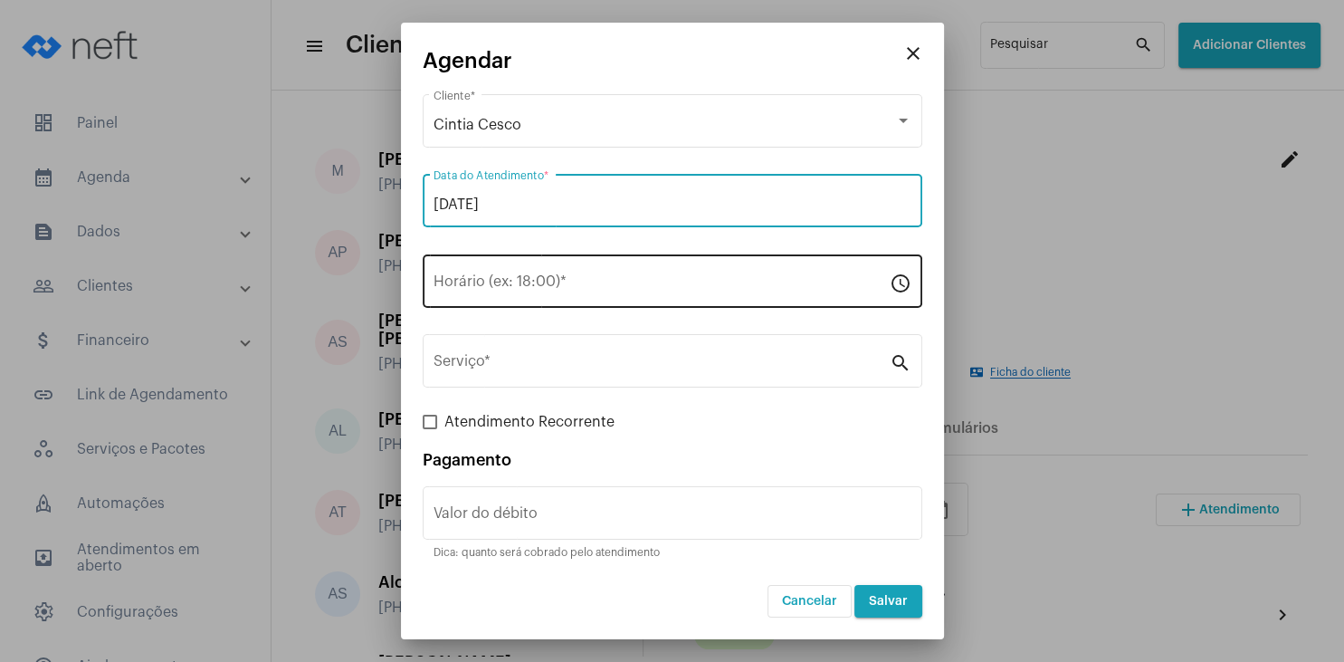
click at [492, 283] on input "Horário (ex: 18:00) *" at bounding box center [661, 285] width 456 height 16
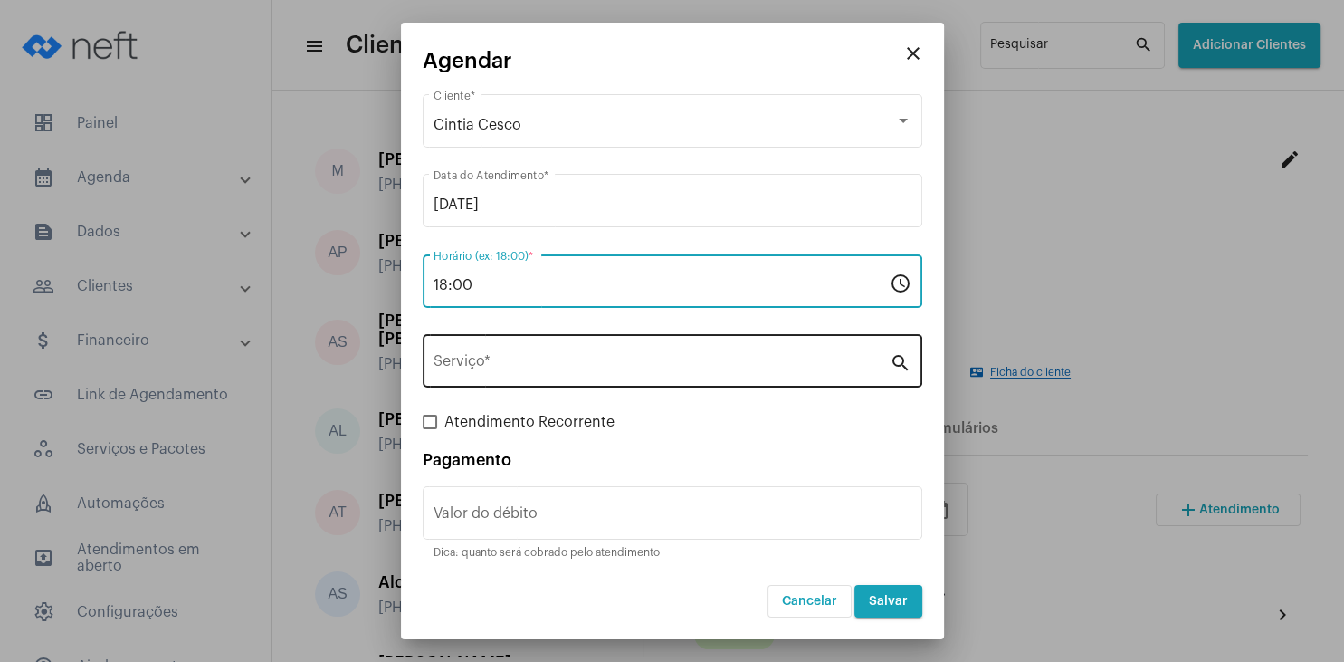
type input "18:00"
click at [499, 362] on input "Serviço *" at bounding box center [661, 365] width 456 height 16
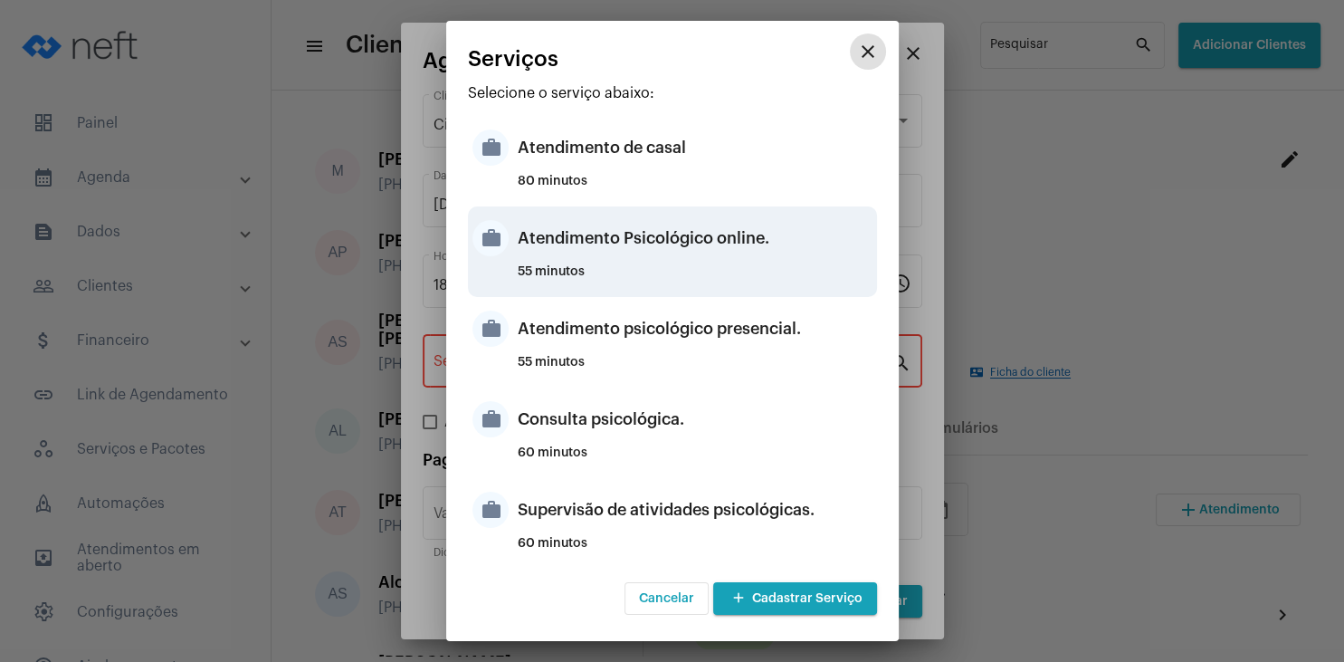
click at [763, 246] on div "Atendimento Psicológico online." at bounding box center [695, 238] width 355 height 54
type input "Atendimento Psicológico online."
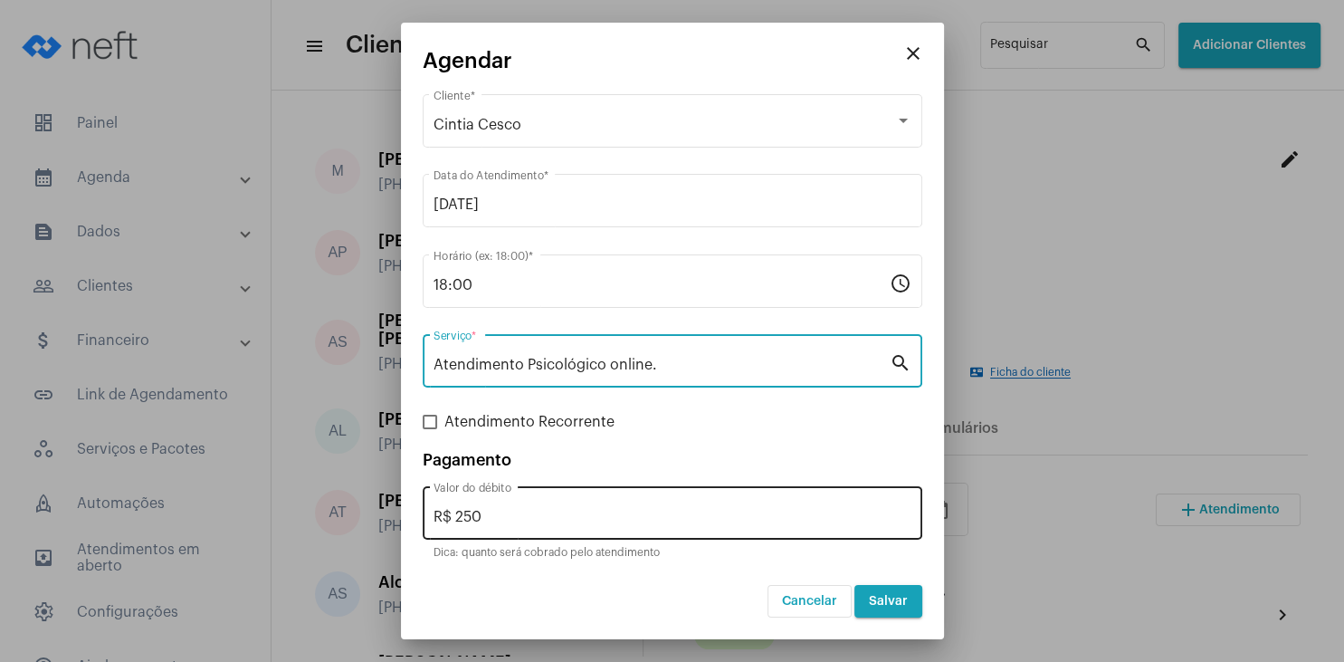
click at [490, 516] on input "R$ 250" at bounding box center [672, 517] width 478 height 16
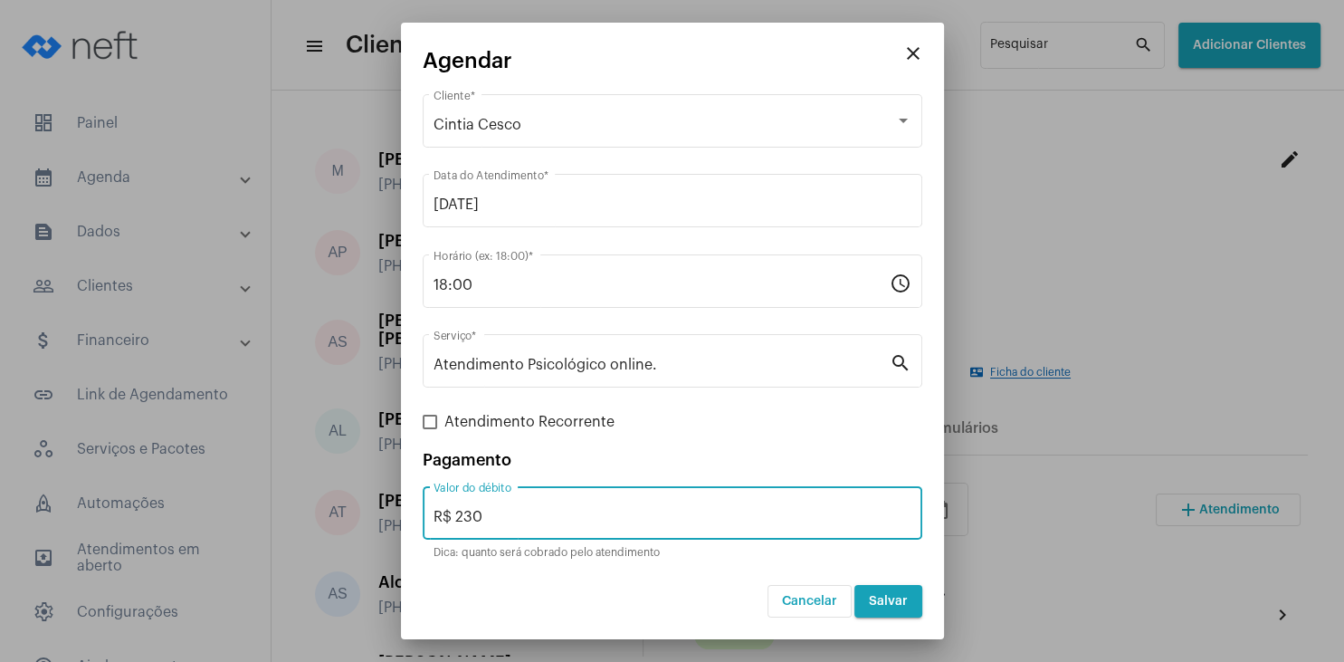
type input "R$ 230"
click at [881, 604] on span "Salvar" at bounding box center [888, 601] width 39 height 13
